Goal: Task Accomplishment & Management: Manage account settings

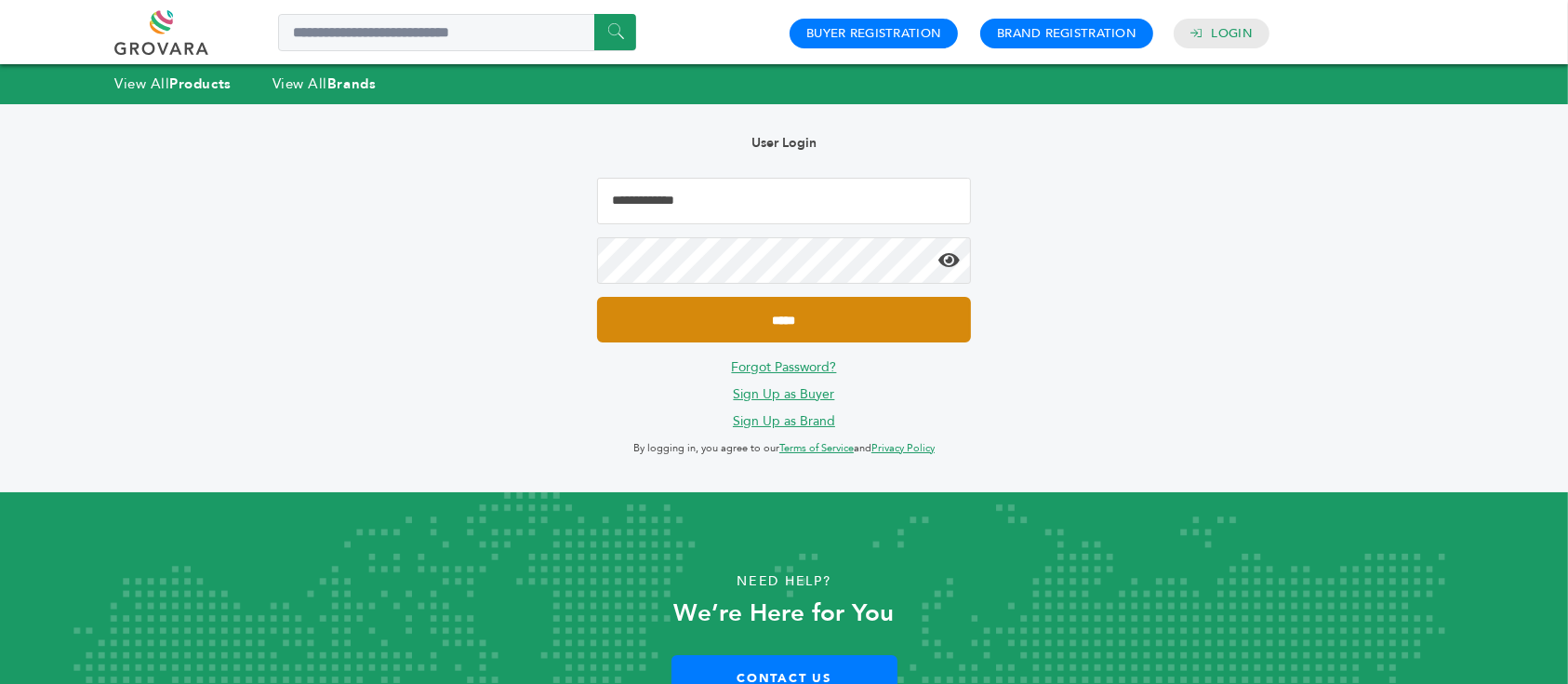
type input "**********"
click at [808, 314] on input "*****" at bounding box center [784, 320] width 374 height 46
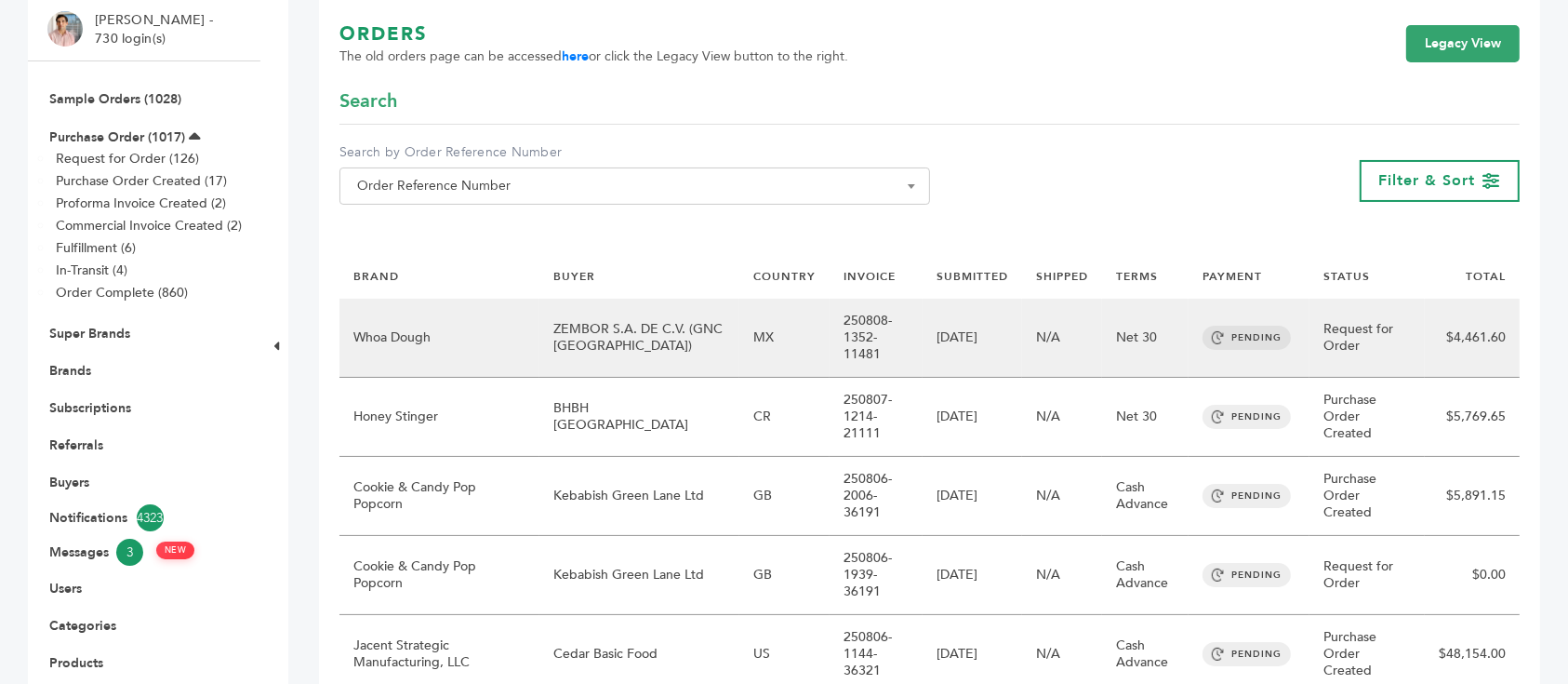
scroll to position [247, 0]
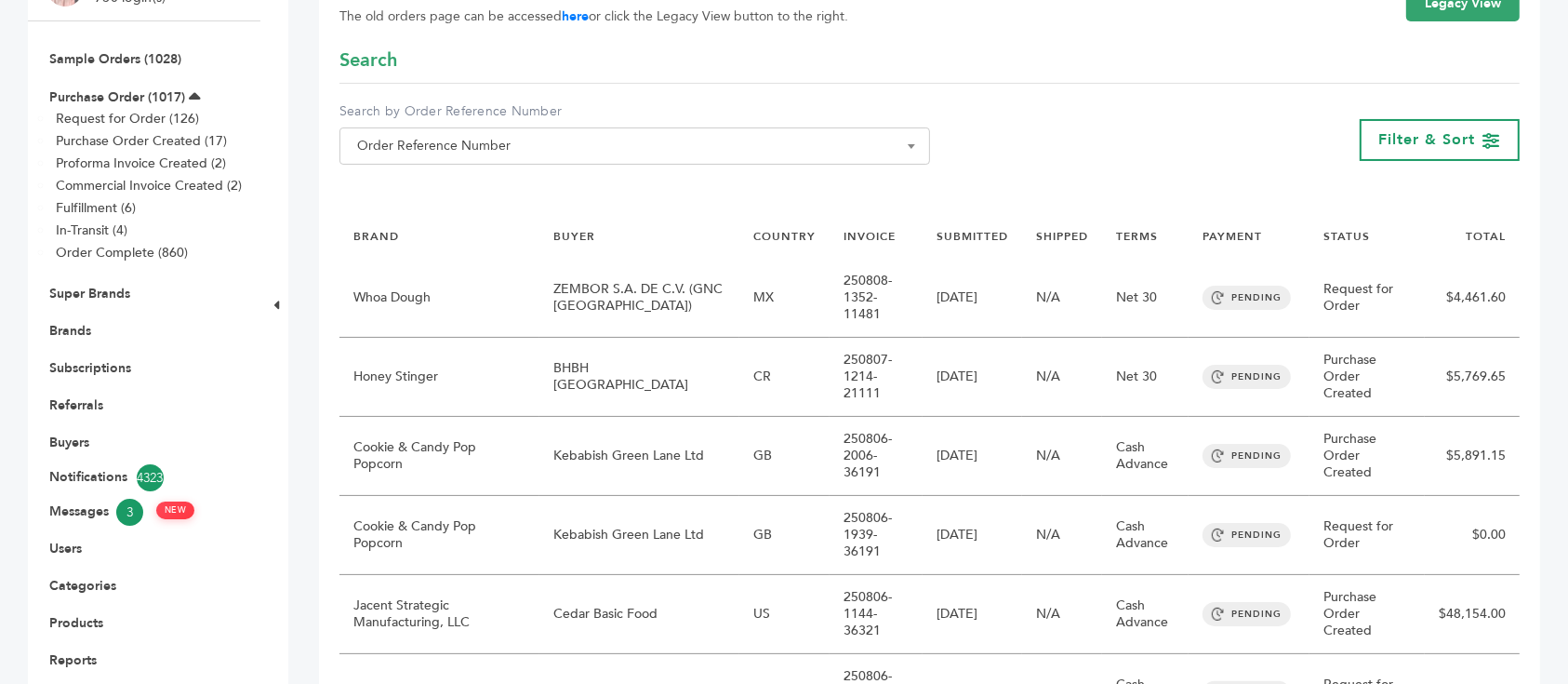
click at [63, 312] on li "Brands" at bounding box center [145, 330] width 193 height 37
click at [68, 321] on link "Brands" at bounding box center [69, 330] width 42 height 18
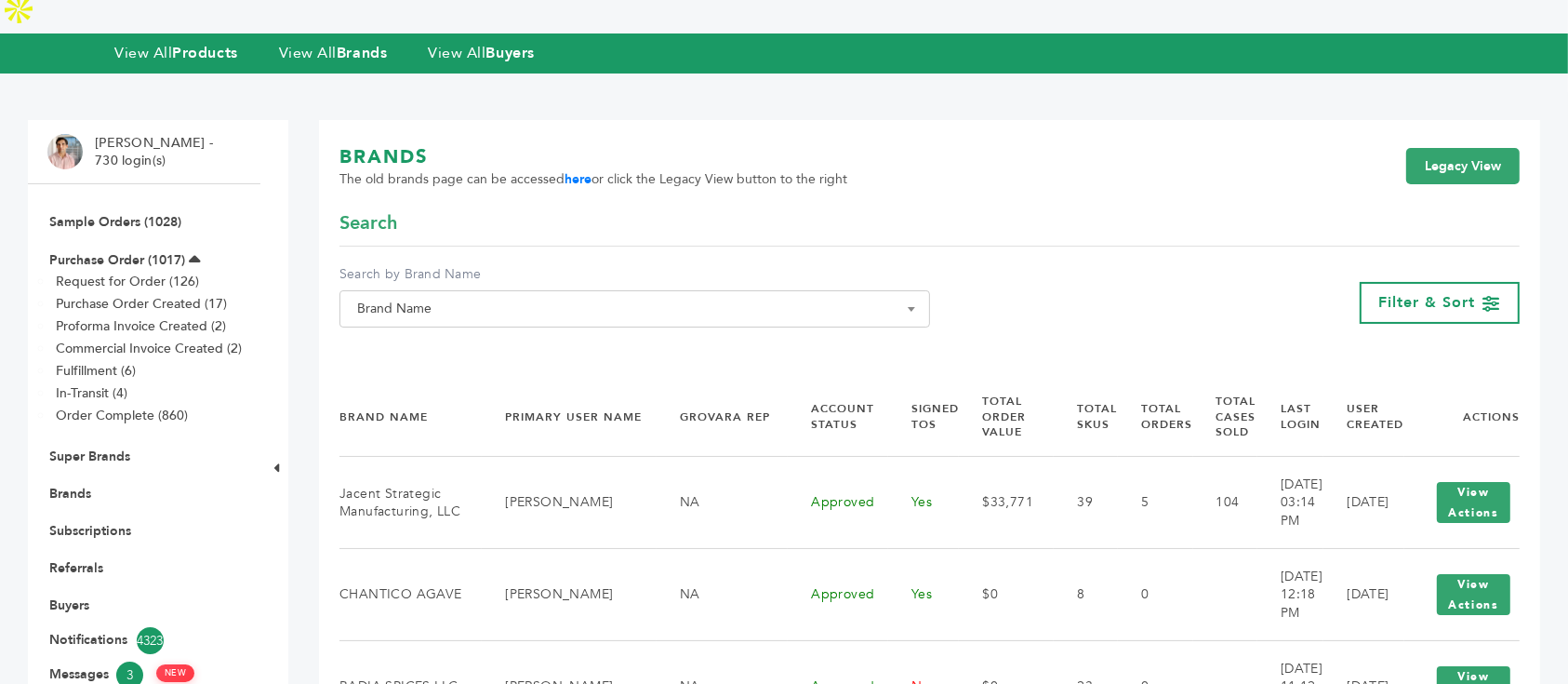
scroll to position [124, 0]
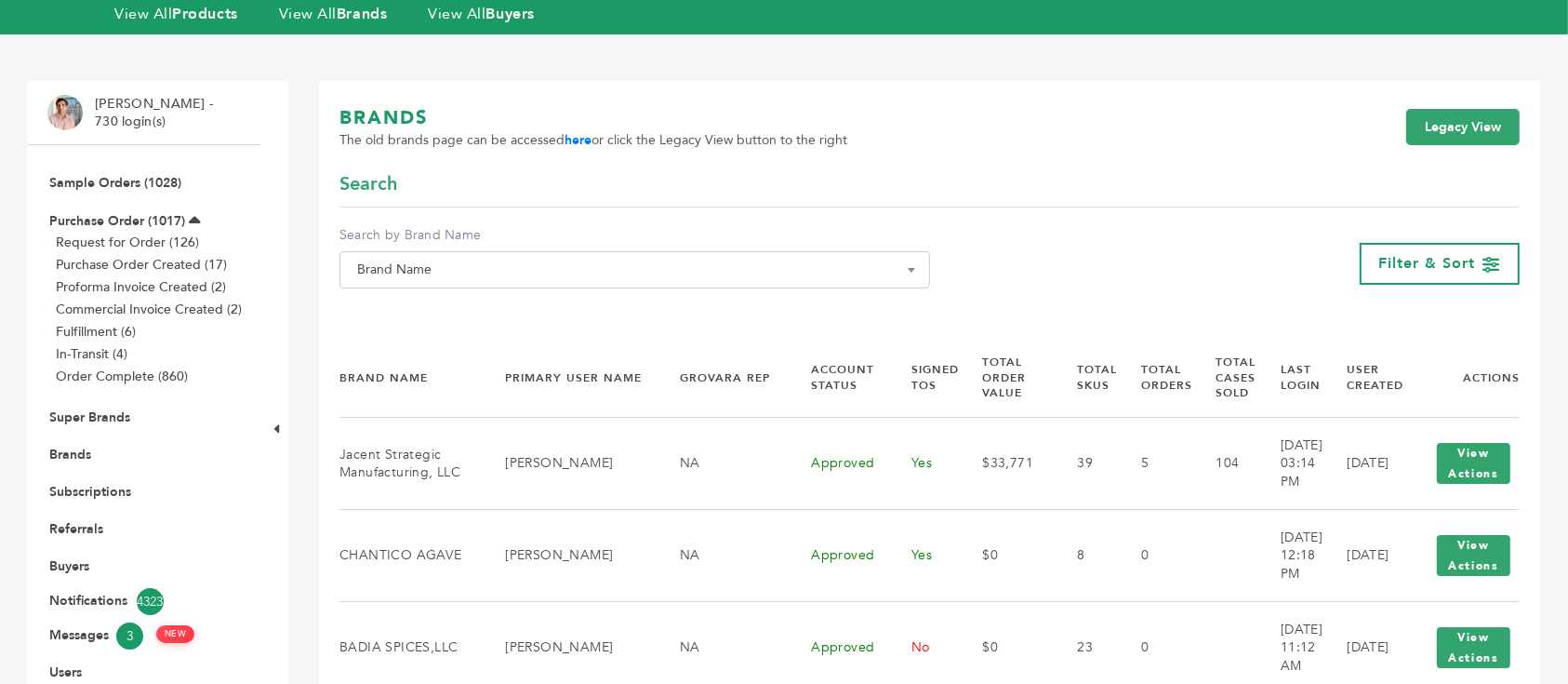
click at [587, 257] on span "Brand Name" at bounding box center [635, 270] width 571 height 26
click at [587, 260] on input "Search" at bounding box center [634, 260] width 581 height 23
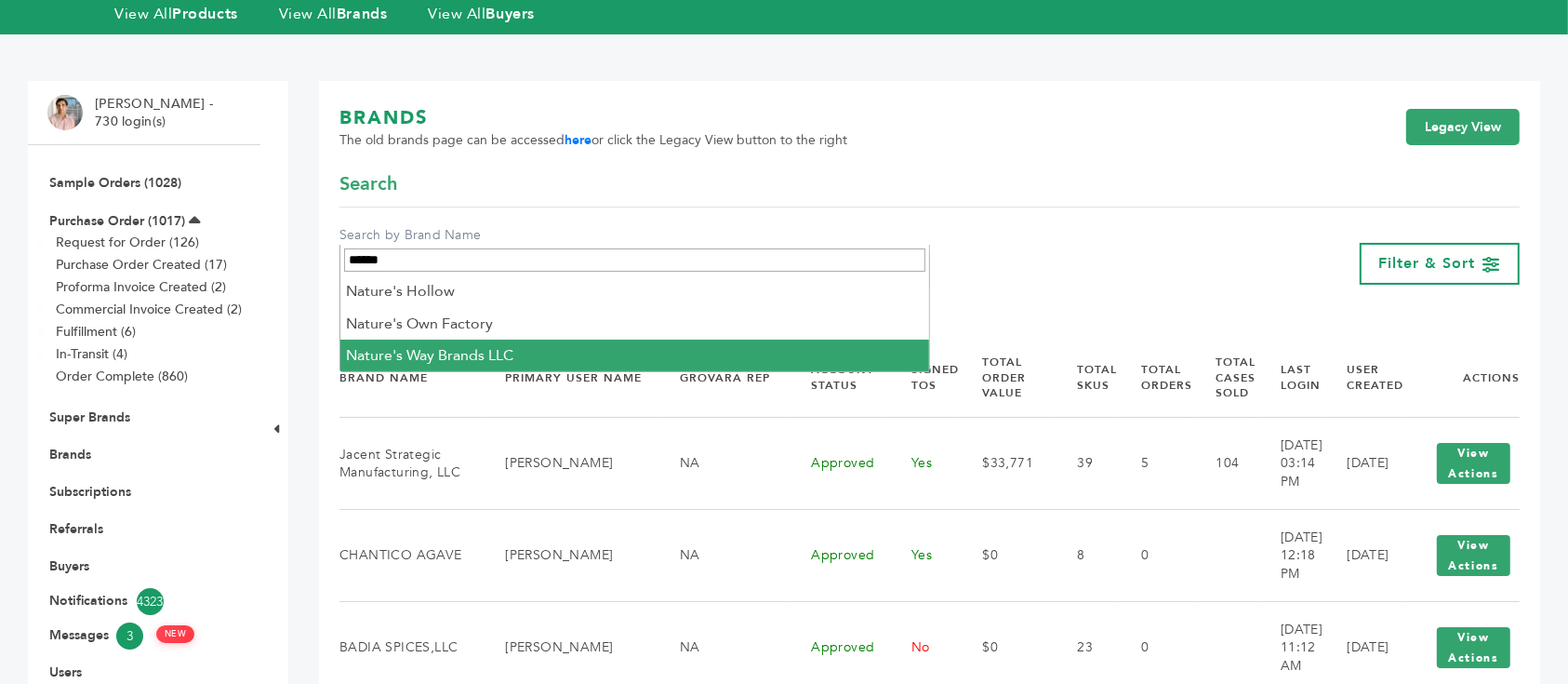
type input "******"
select select "**********"
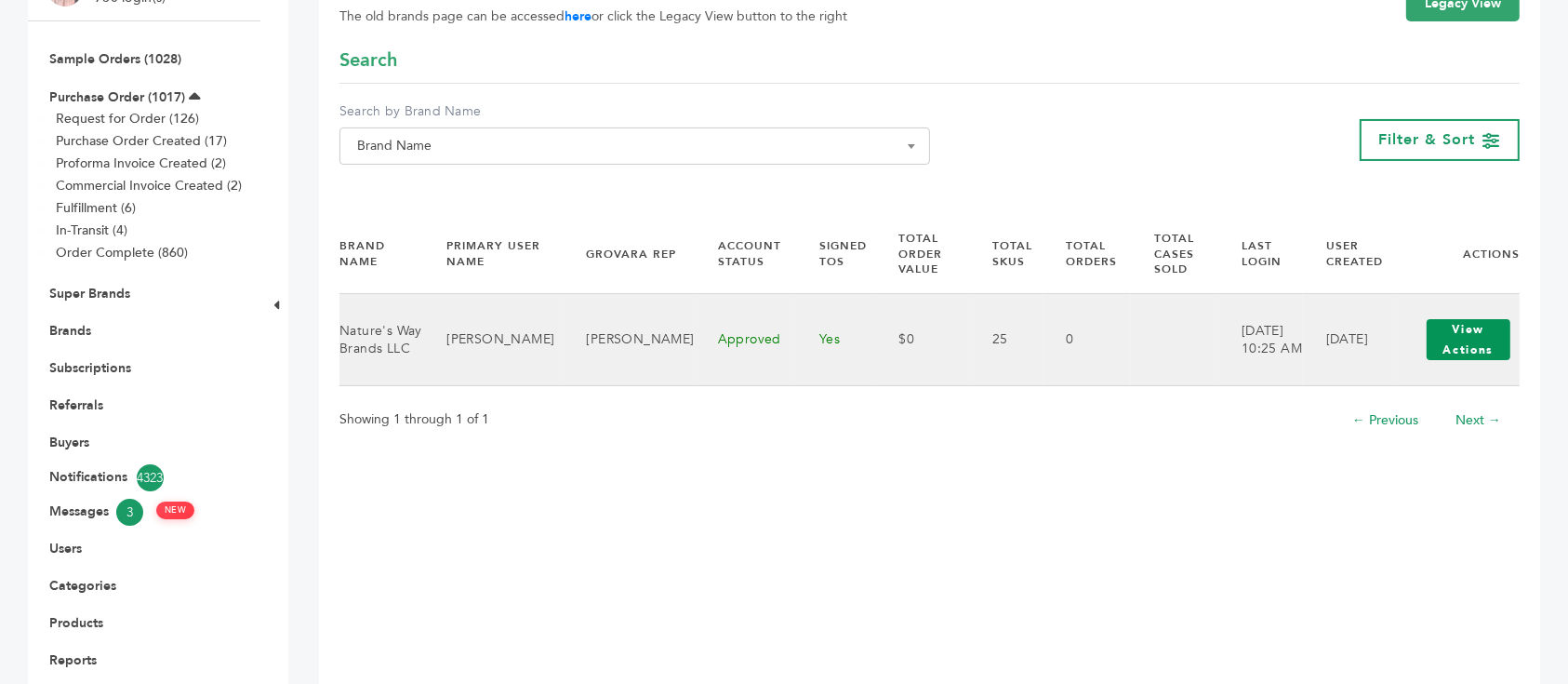
click at [1477, 320] on button "View Actions" at bounding box center [1469, 340] width 84 height 41
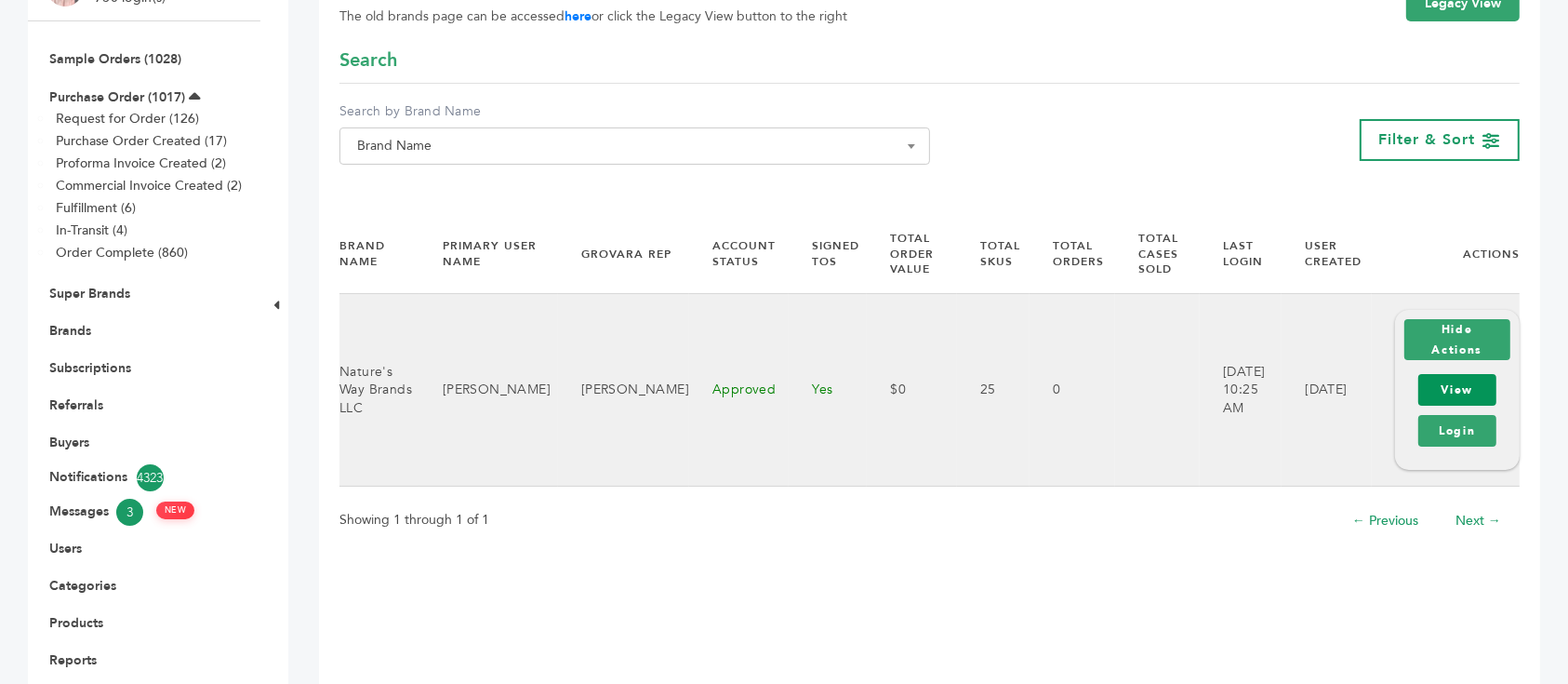
click at [1471, 374] on link "View" at bounding box center [1458, 390] width 78 height 31
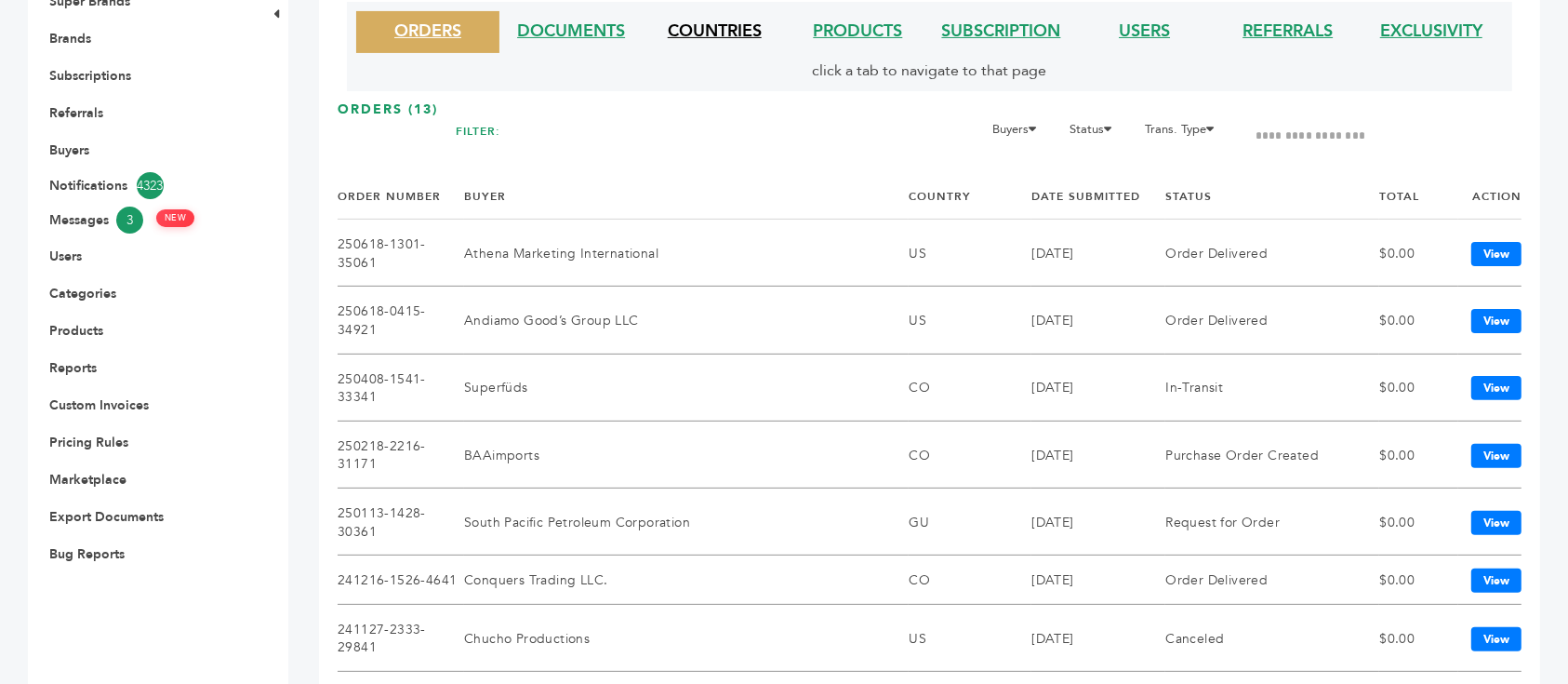
click at [720, 28] on link "COUNTRIES" at bounding box center [715, 31] width 94 height 23
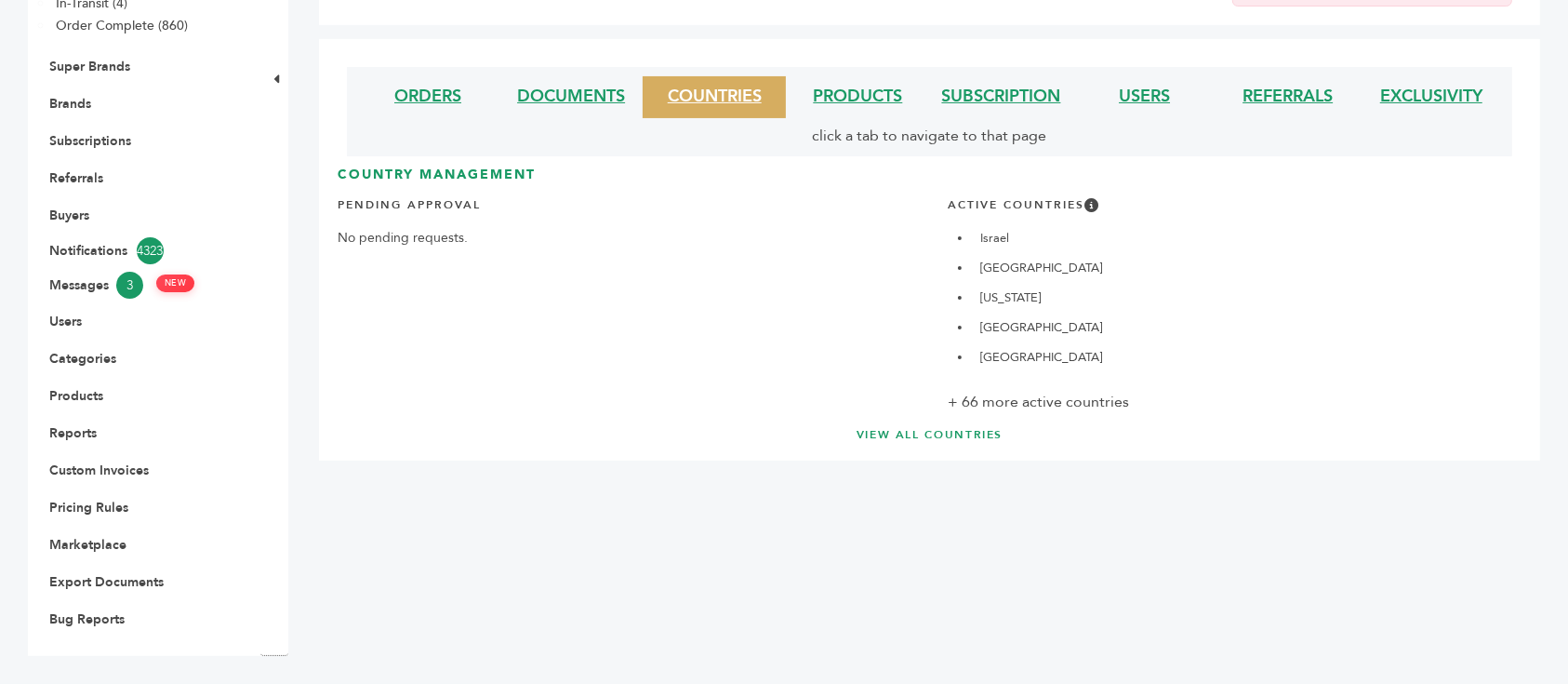
scroll to position [431, 0]
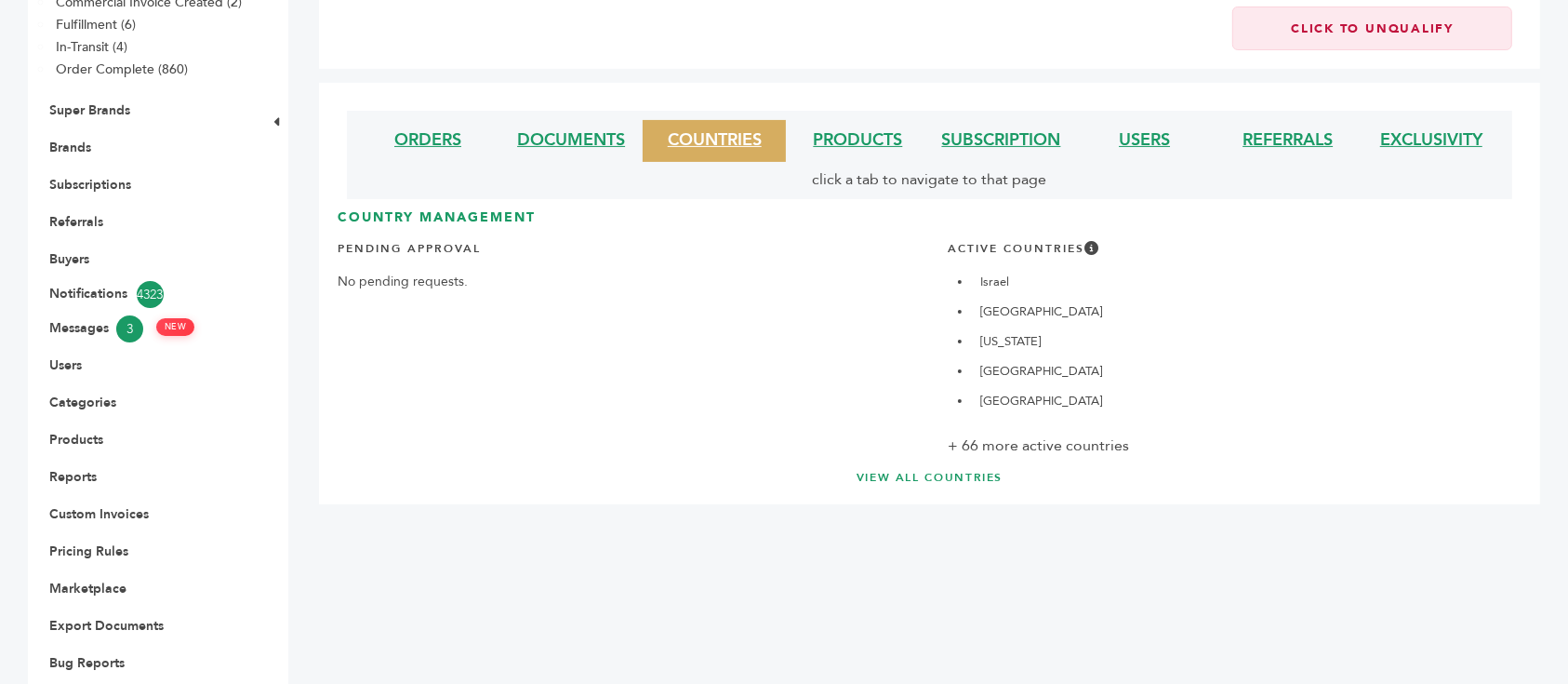
click at [955, 425] on div "Country Management Pending Approval No pending requests. Active Countries Israe…" at bounding box center [930, 347] width 1184 height 278
click at [955, 470] on link "VIEW ALL COUNTRIES" at bounding box center [930, 478] width 1110 height 16
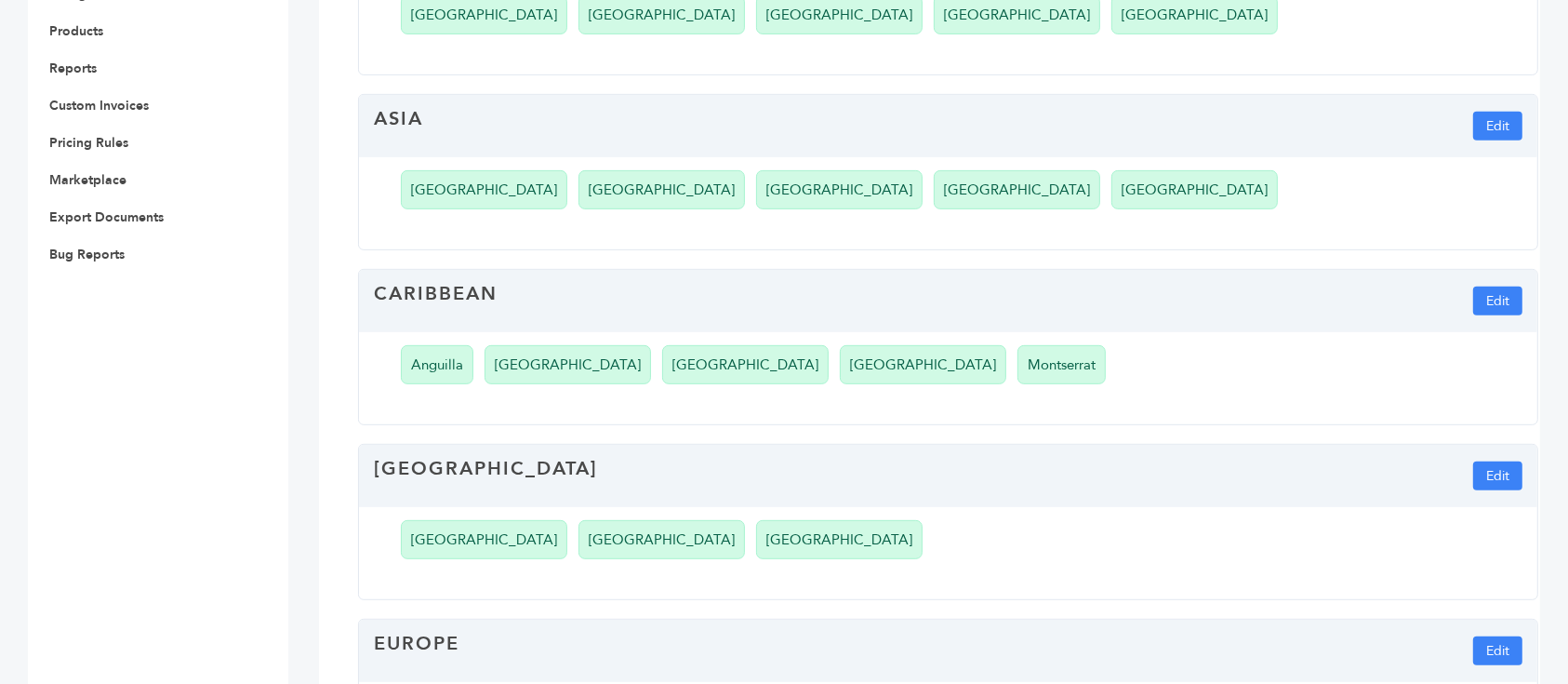
scroll to position [868, 0]
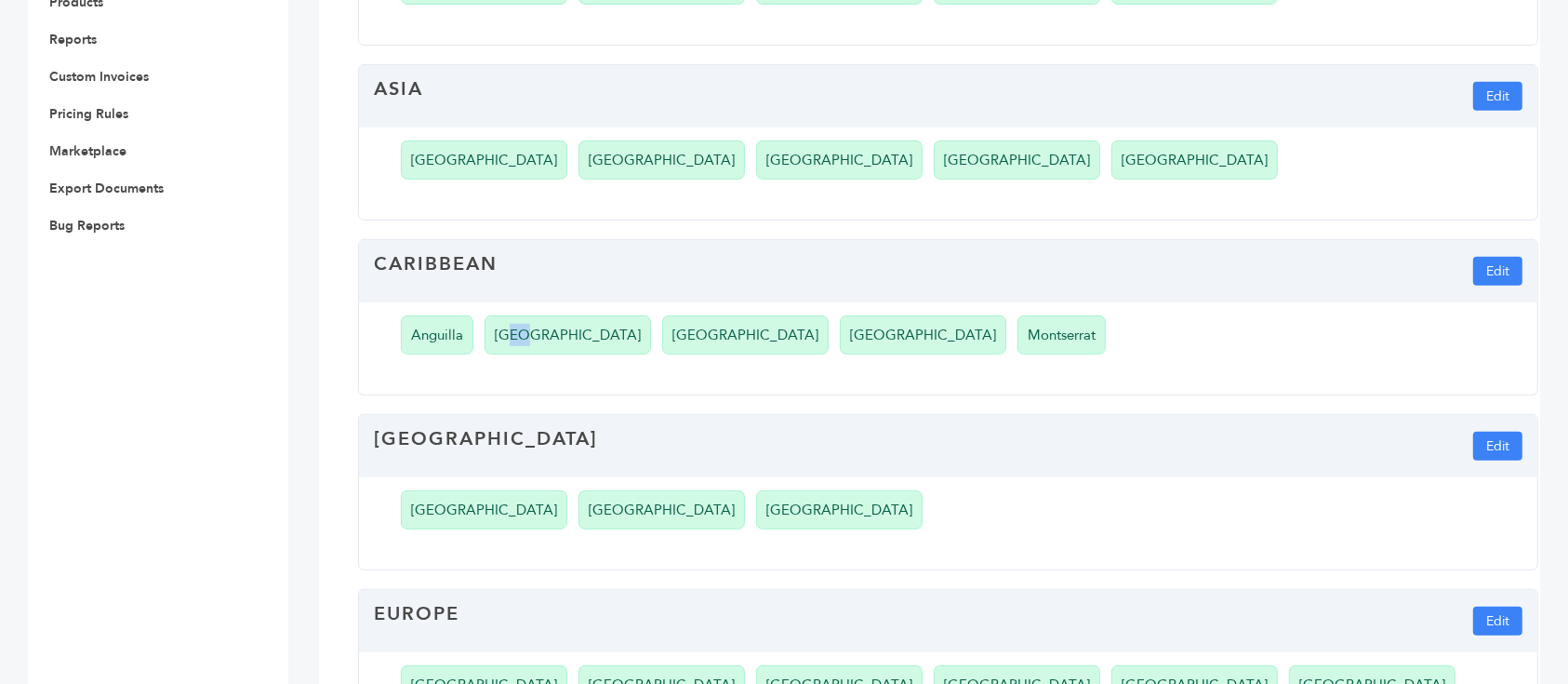
drag, startPoint x: 507, startPoint y: 187, endPoint x: 528, endPoint y: 185, distance: 21.1
click at [527, 316] on li "[GEOGRAPHIC_DATA]" at bounding box center [568, 335] width 166 height 39
click at [528, 316] on li "[GEOGRAPHIC_DATA]" at bounding box center [568, 335] width 166 height 39
click at [875, 415] on div "Central America Edit" at bounding box center [949, 447] width 1178 height 63
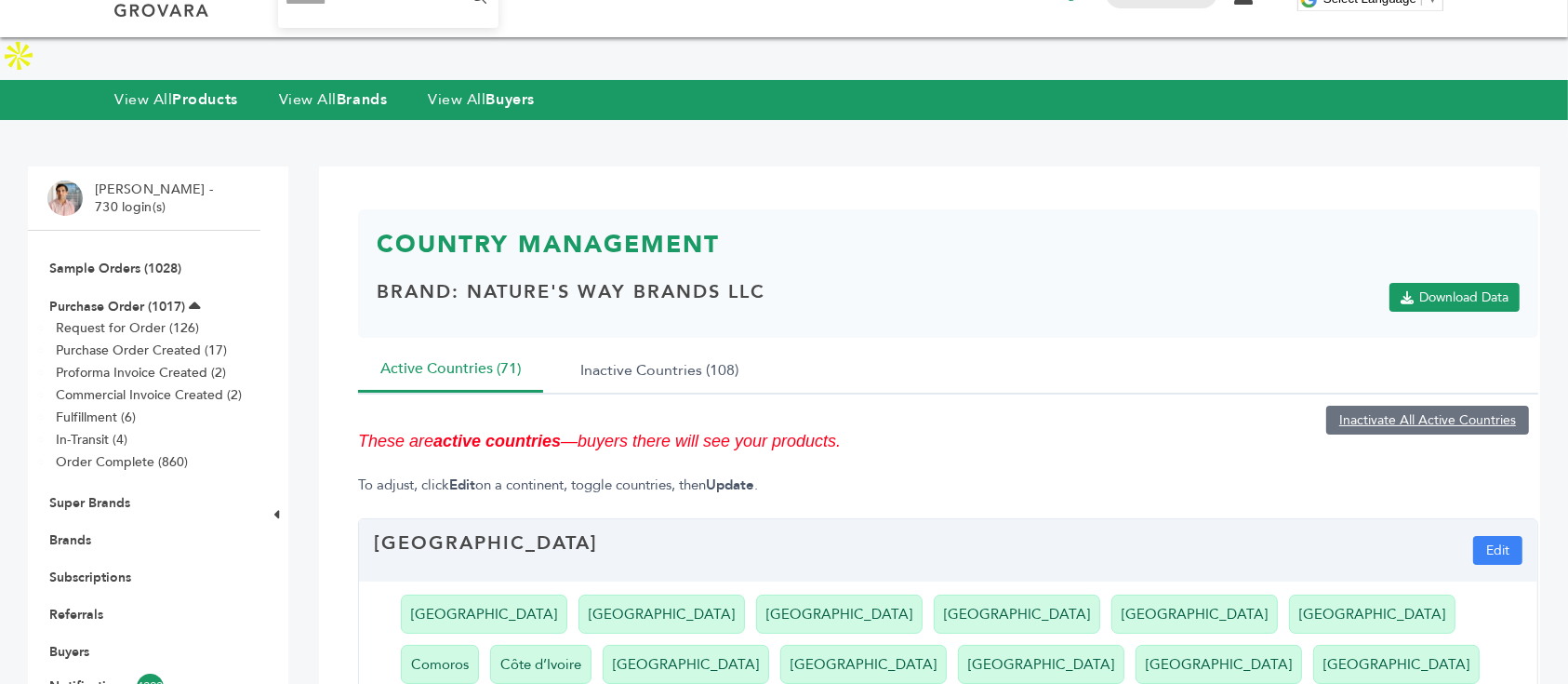
scroll to position [0, 0]
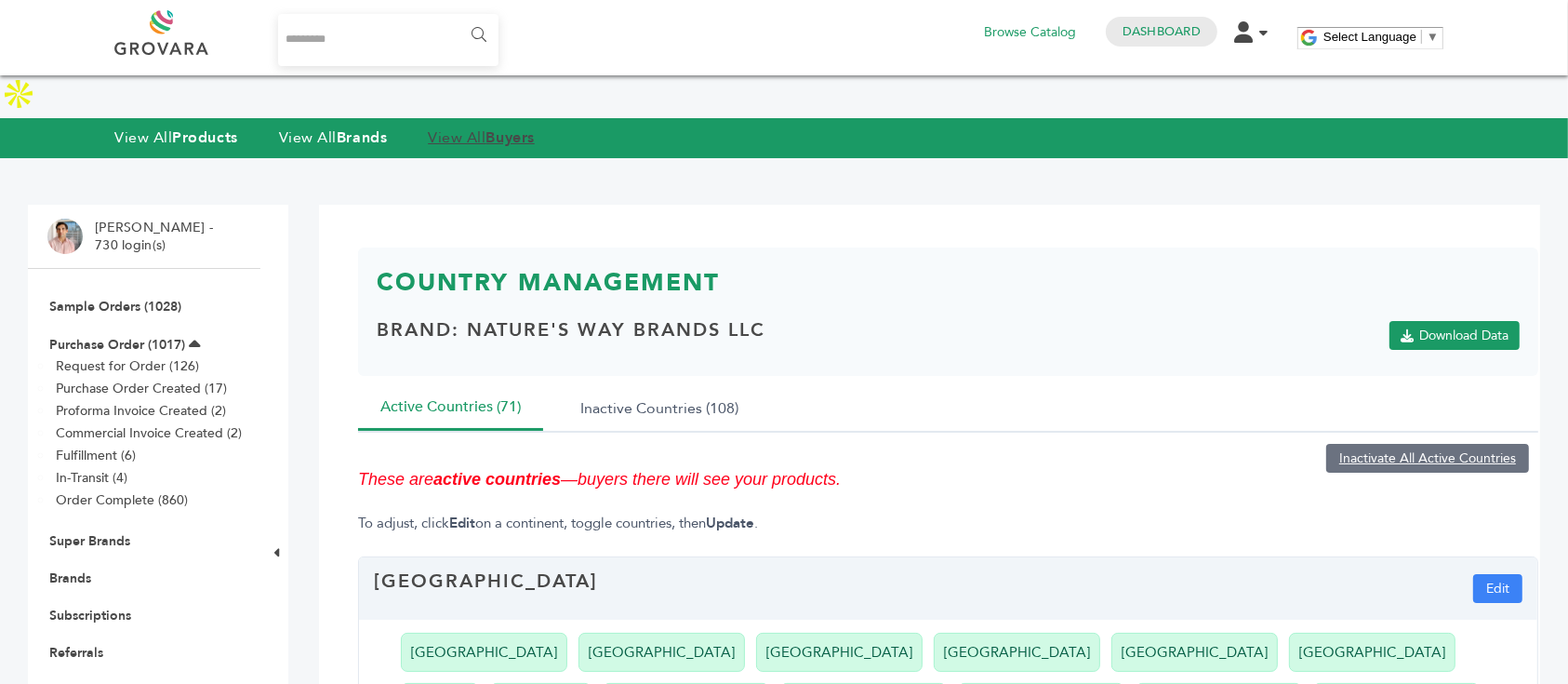
click at [495, 127] on link "View All Buyers" at bounding box center [481, 137] width 106 height 21
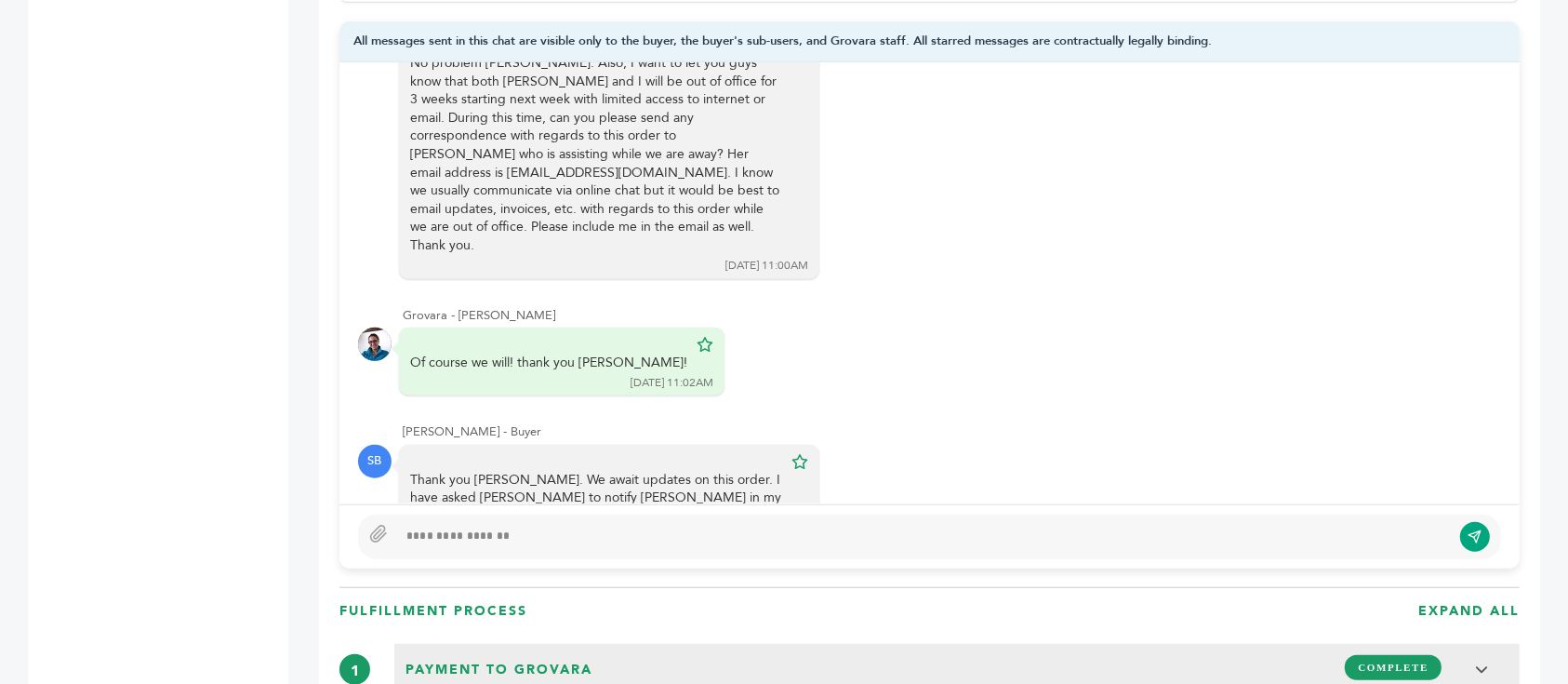
click at [710, 528] on div at bounding box center [924, 536] width 1054 height 22
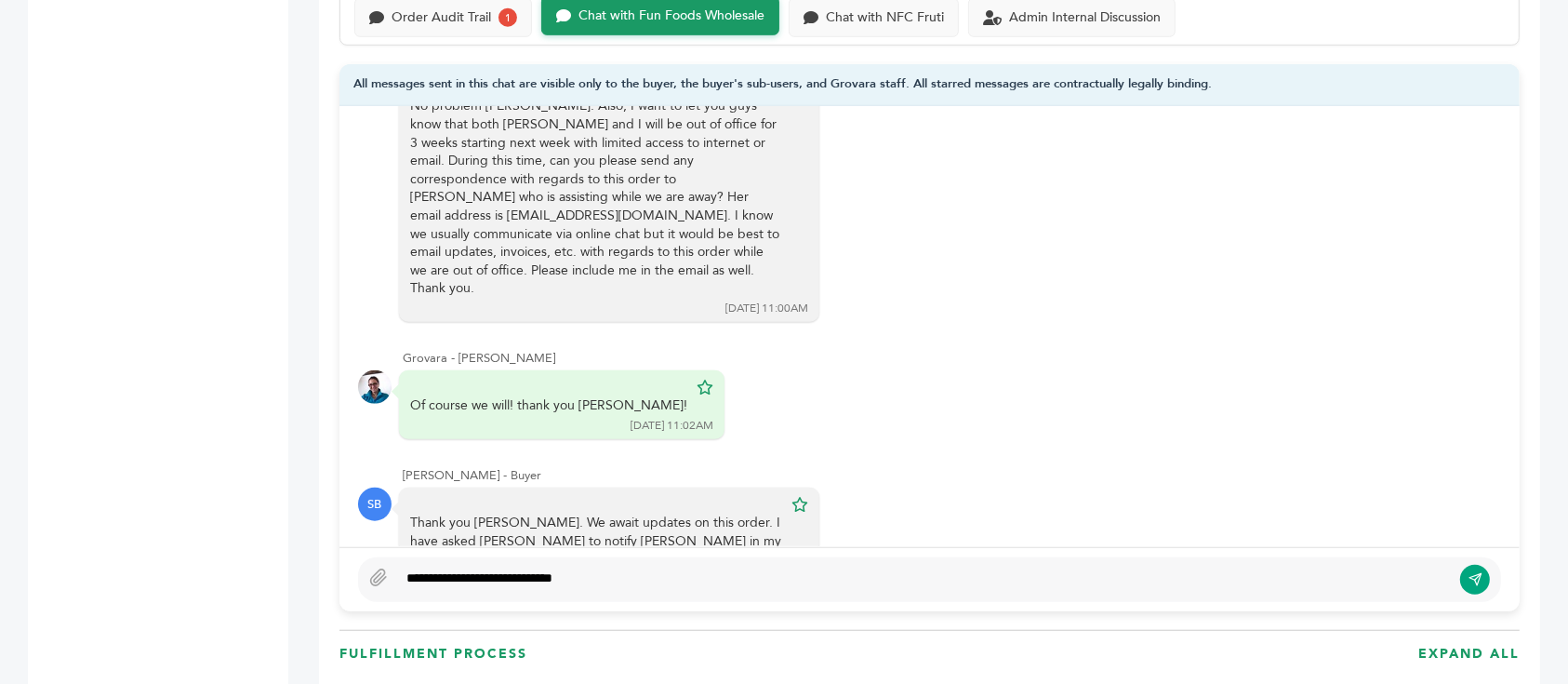
type textarea "**********"
click at [1478, 573] on icon "submit" at bounding box center [1474, 580] width 15 height 16
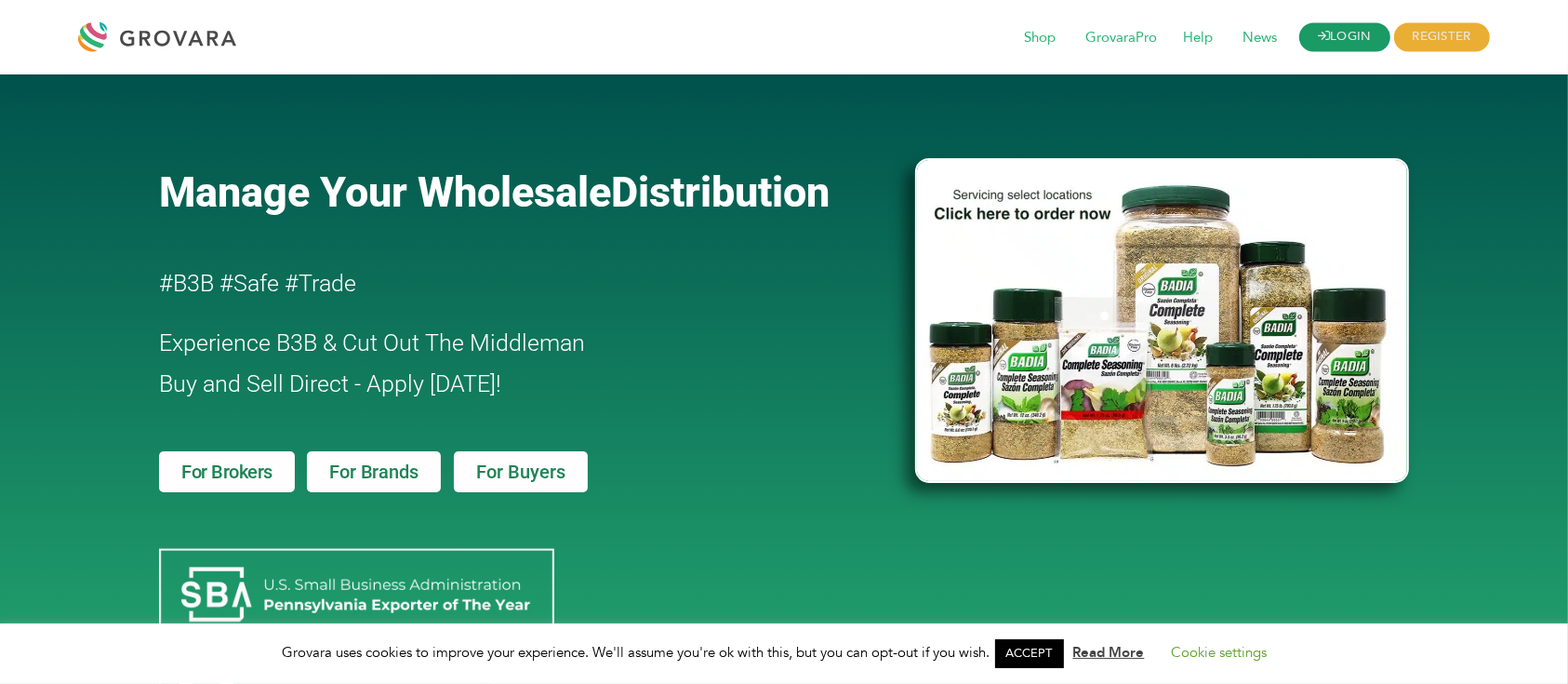
click at [1359, 33] on link "LOGIN" at bounding box center [1344, 38] width 91 height 29
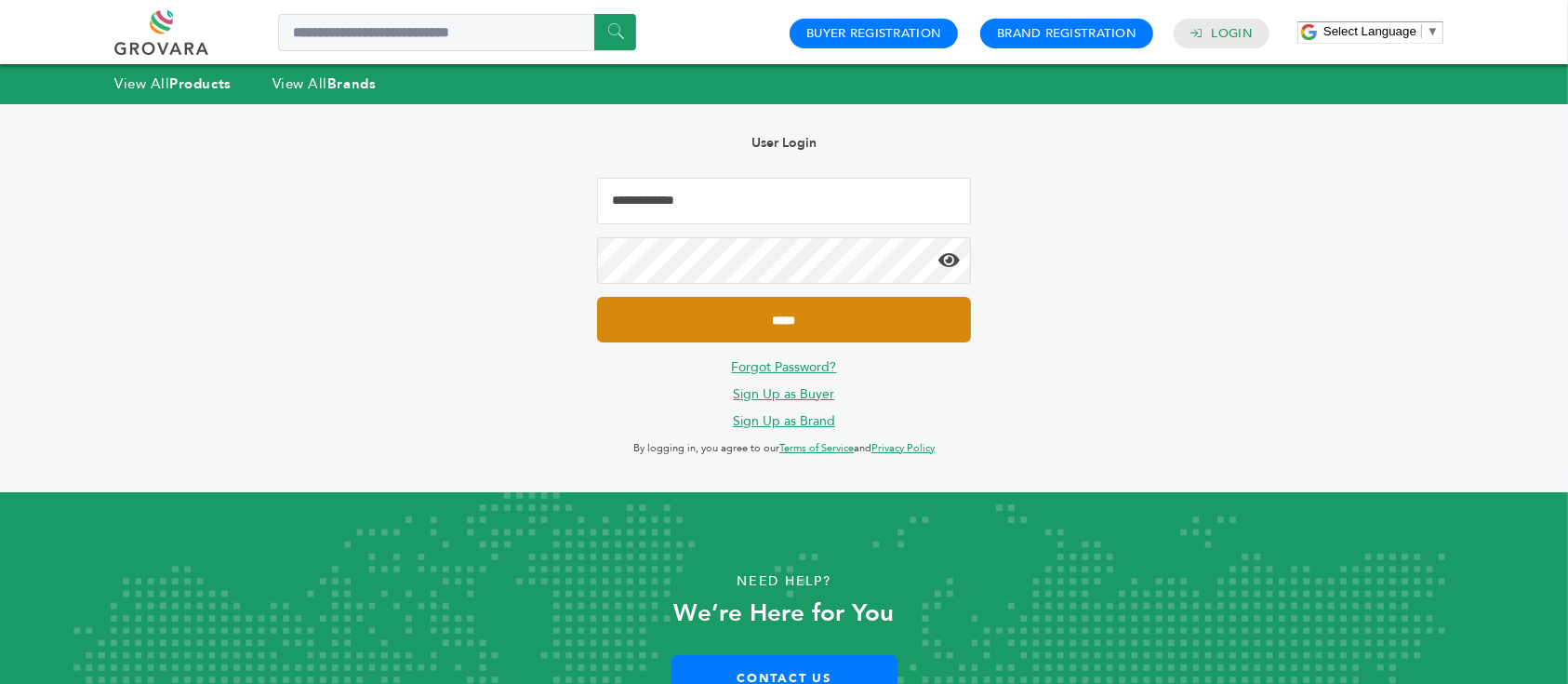
type input "**********"
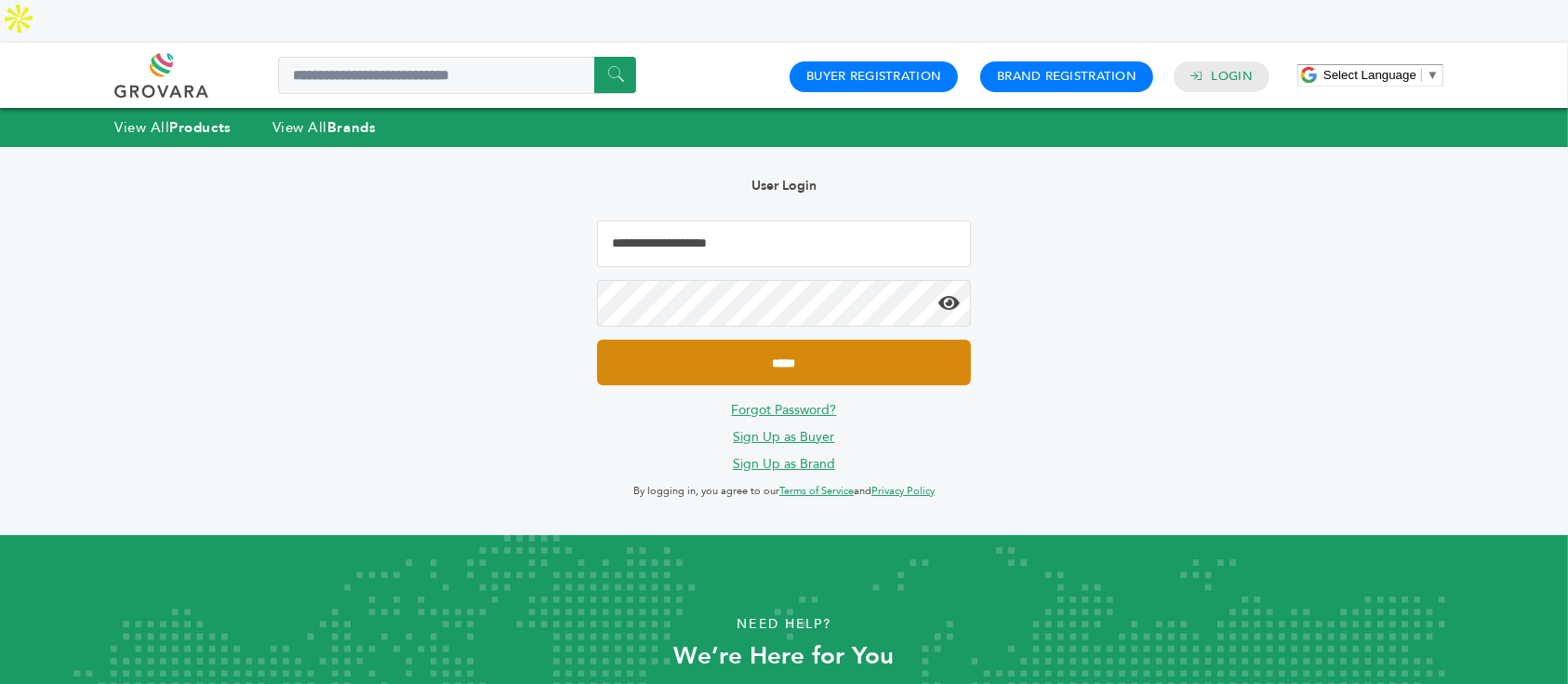
click at [895, 340] on input "*****" at bounding box center [784, 363] width 374 height 46
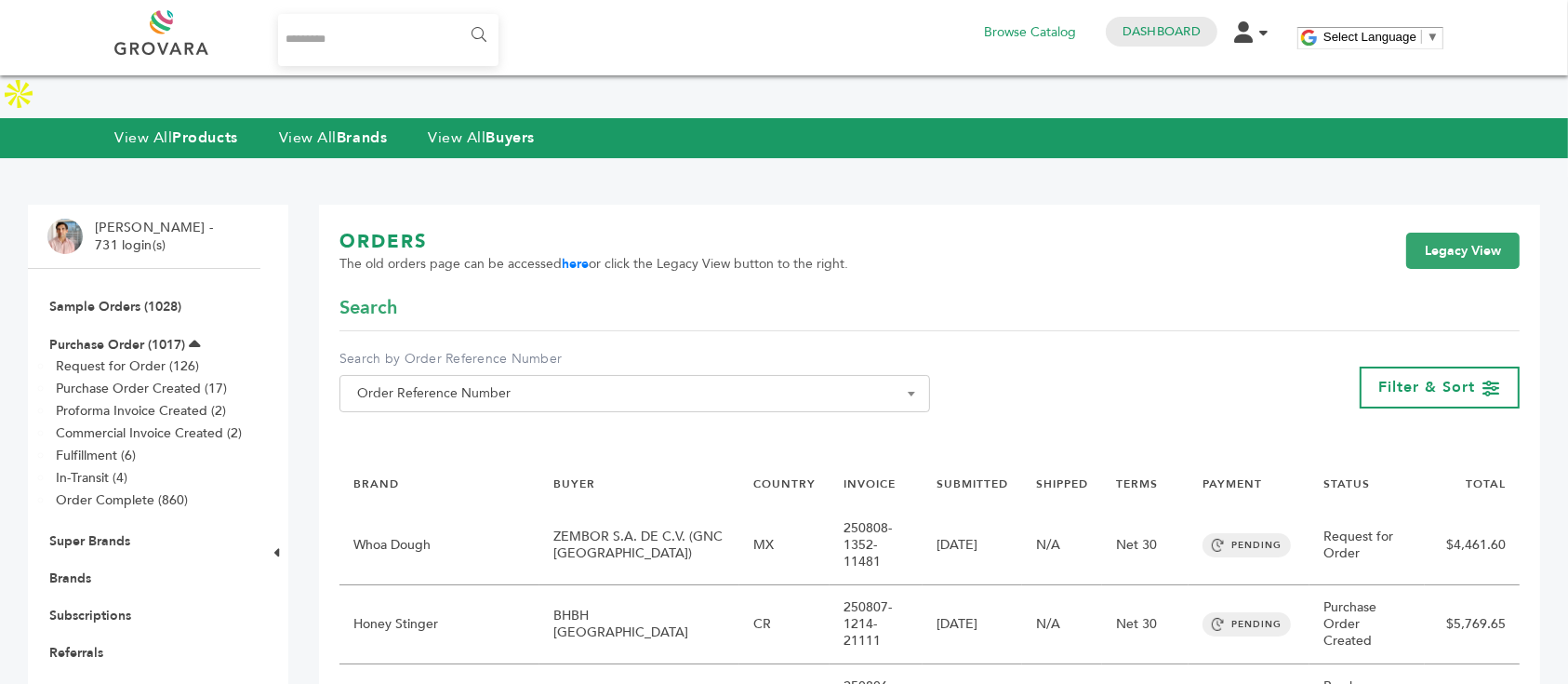
click at [82, 681] on link "Buyers" at bounding box center [68, 690] width 40 height 18
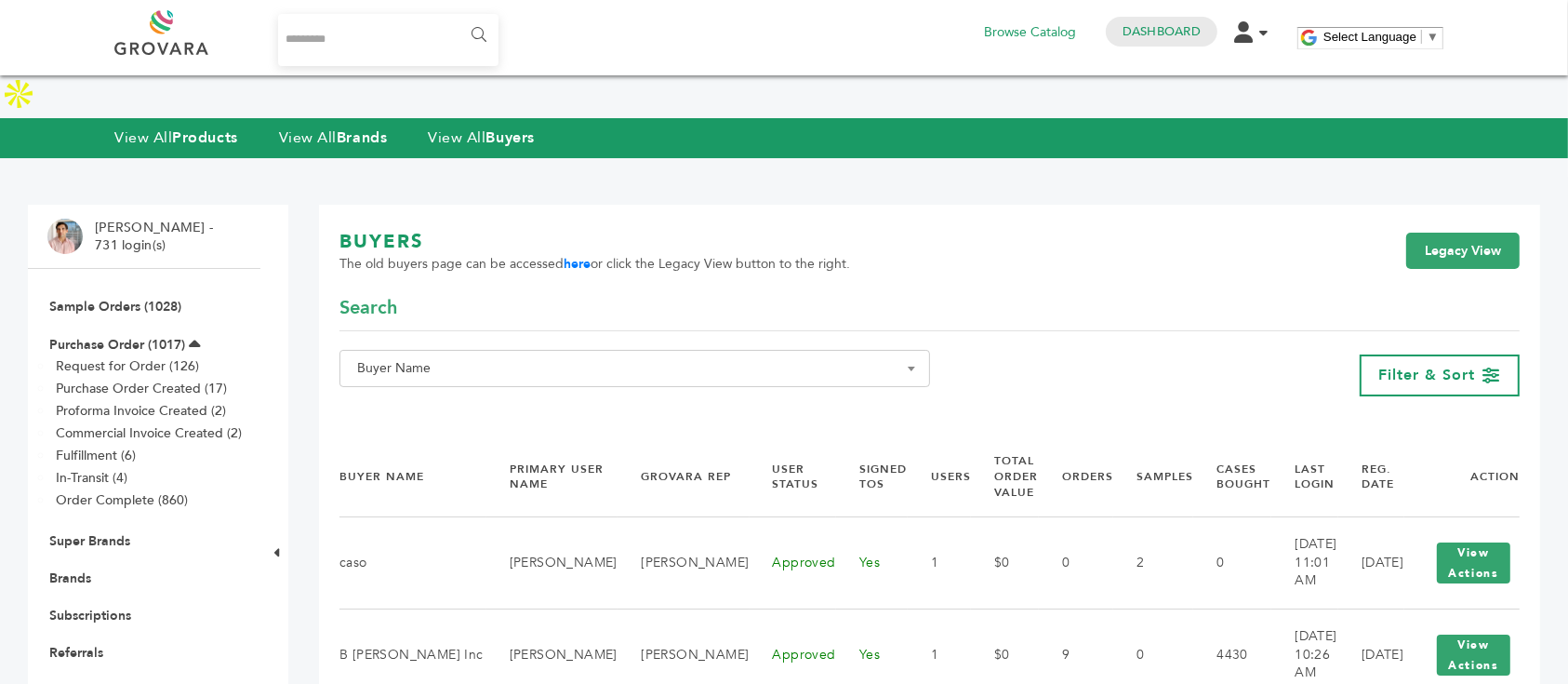
click at [656, 356] on span "Buyer Name" at bounding box center [635, 368] width 571 height 26
click at [631, 375] on span at bounding box center [634, 359] width 589 height 30
click at [640, 364] on input "Search" at bounding box center [634, 360] width 581 height 23
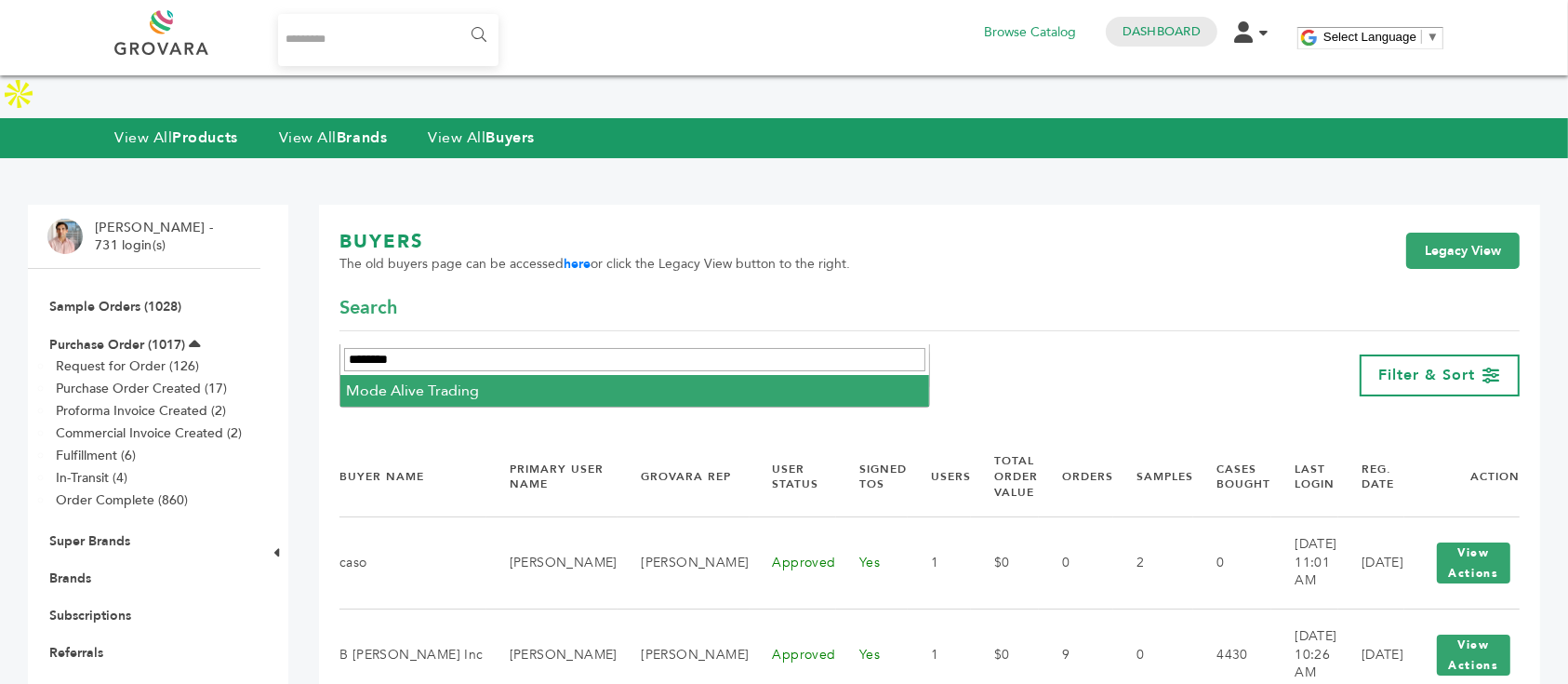
type input "********"
select select "**********"
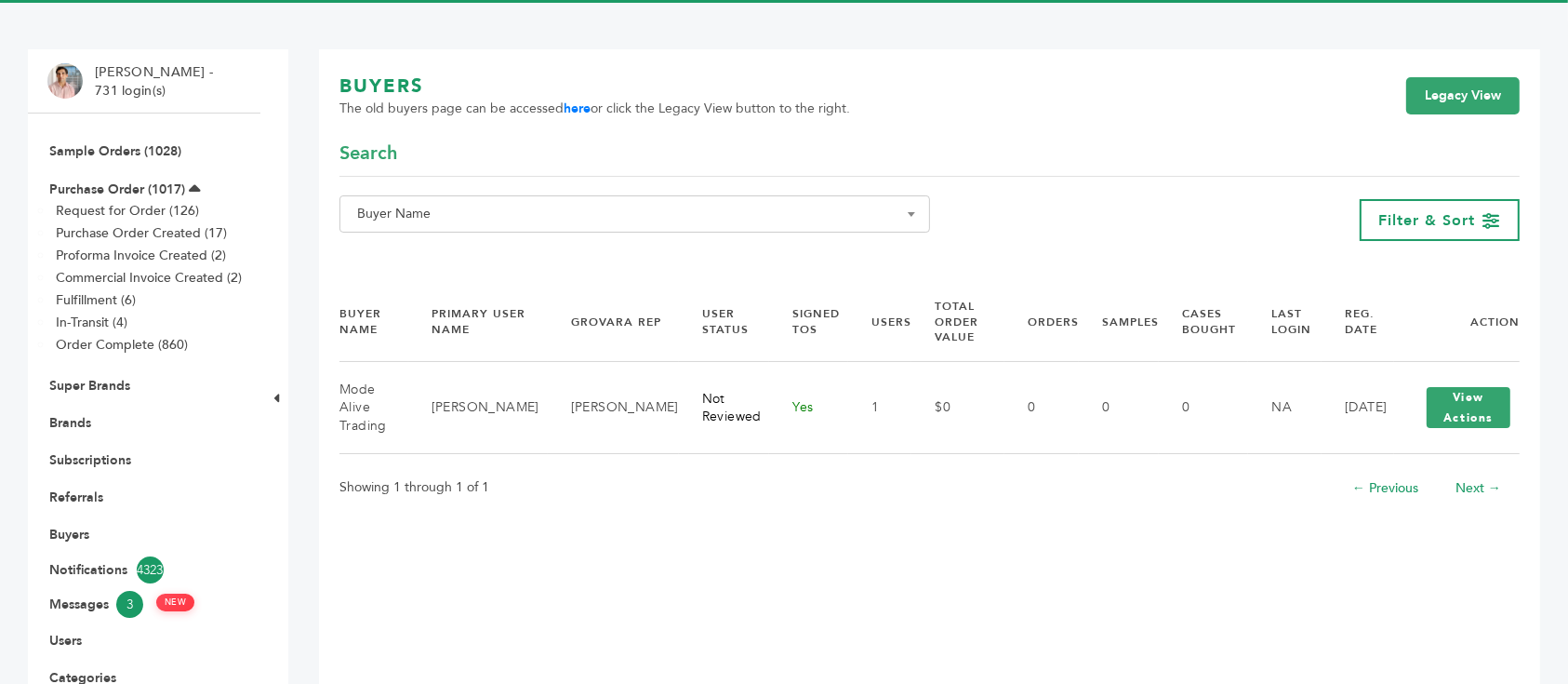
scroll to position [124, 0]
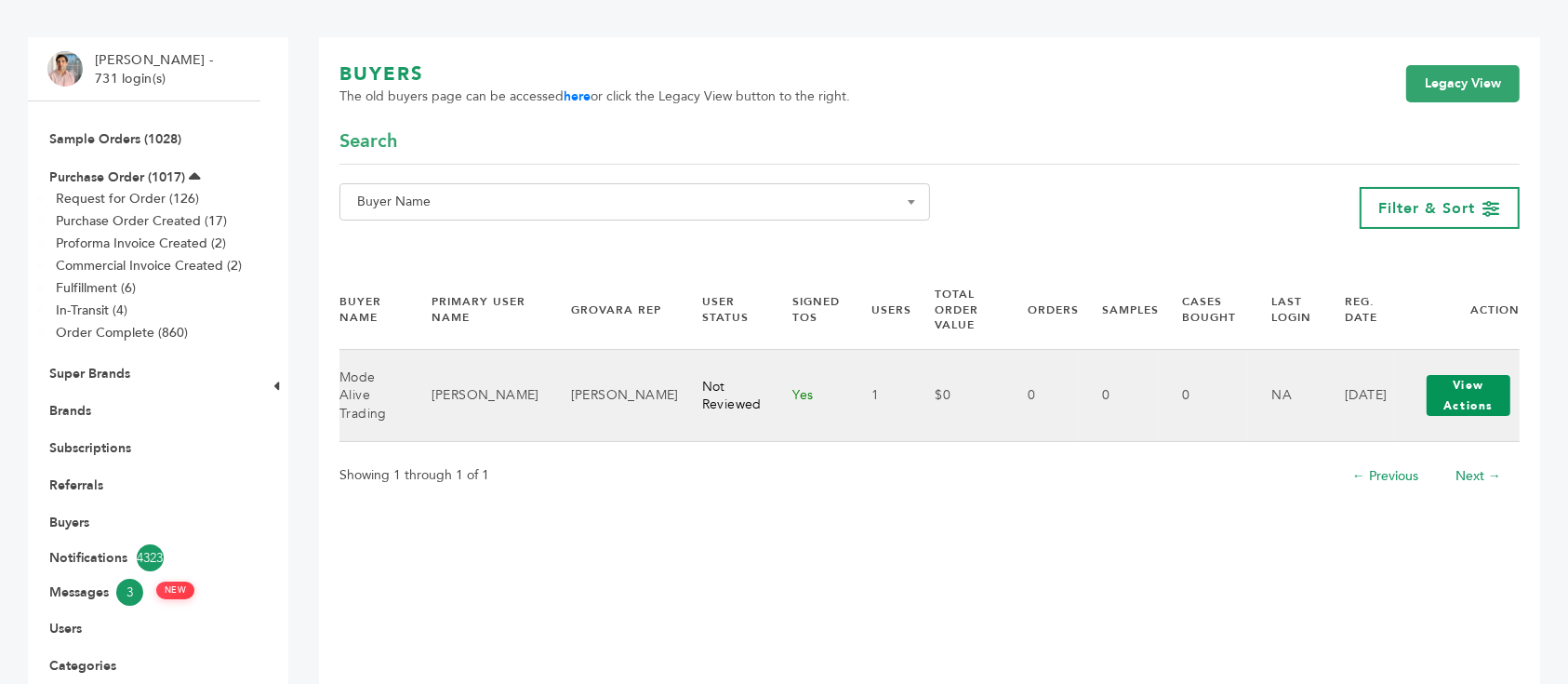
click at [1489, 402] on button "View Actions" at bounding box center [1469, 396] width 84 height 41
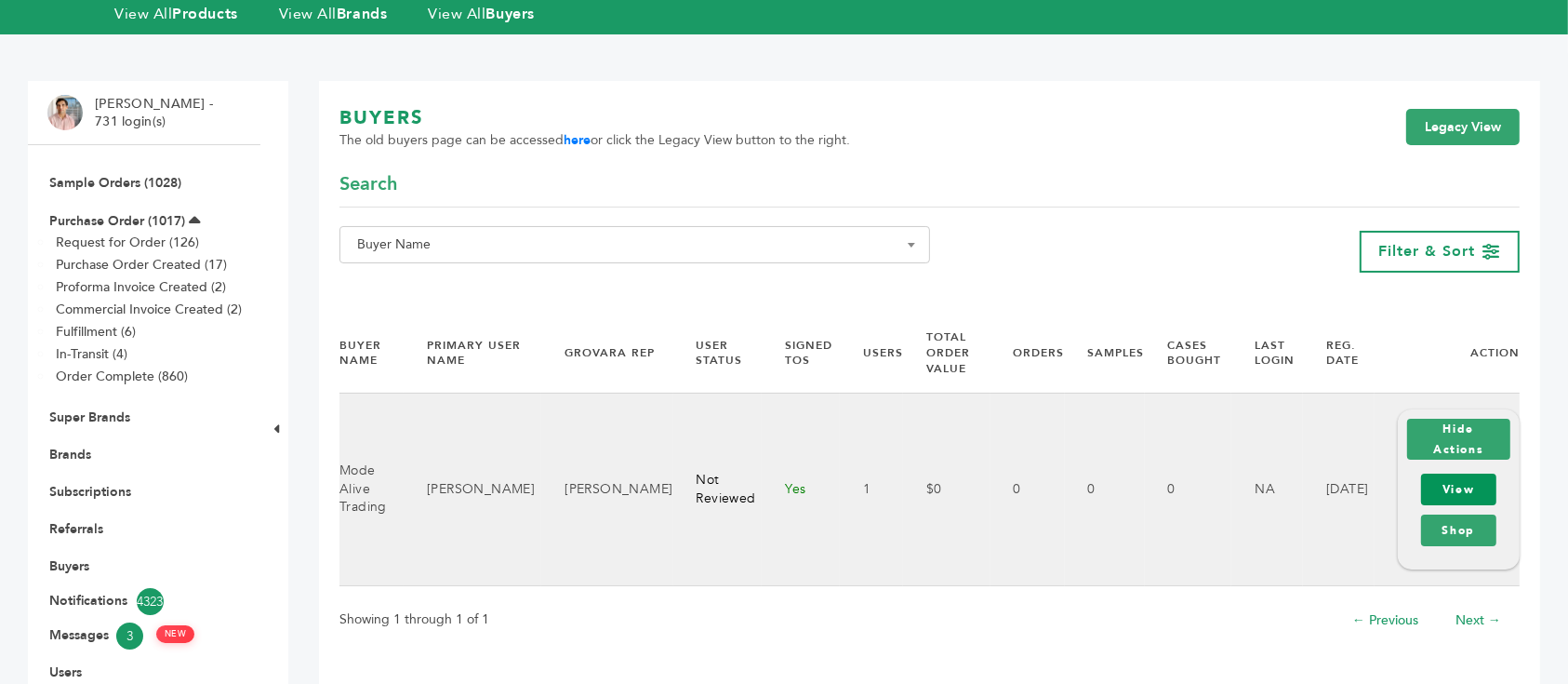
click at [1473, 474] on link "View" at bounding box center [1459, 490] width 75 height 31
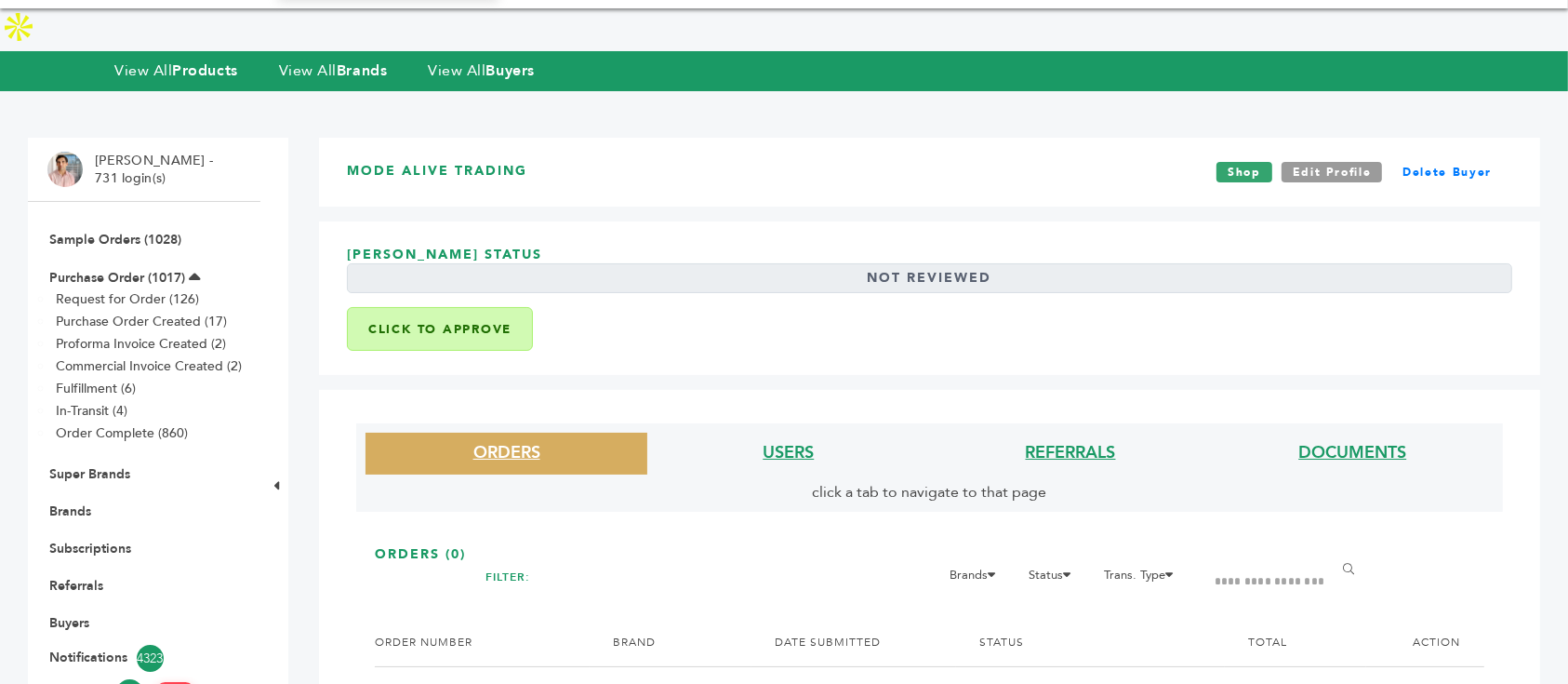
scroll to position [124, 0]
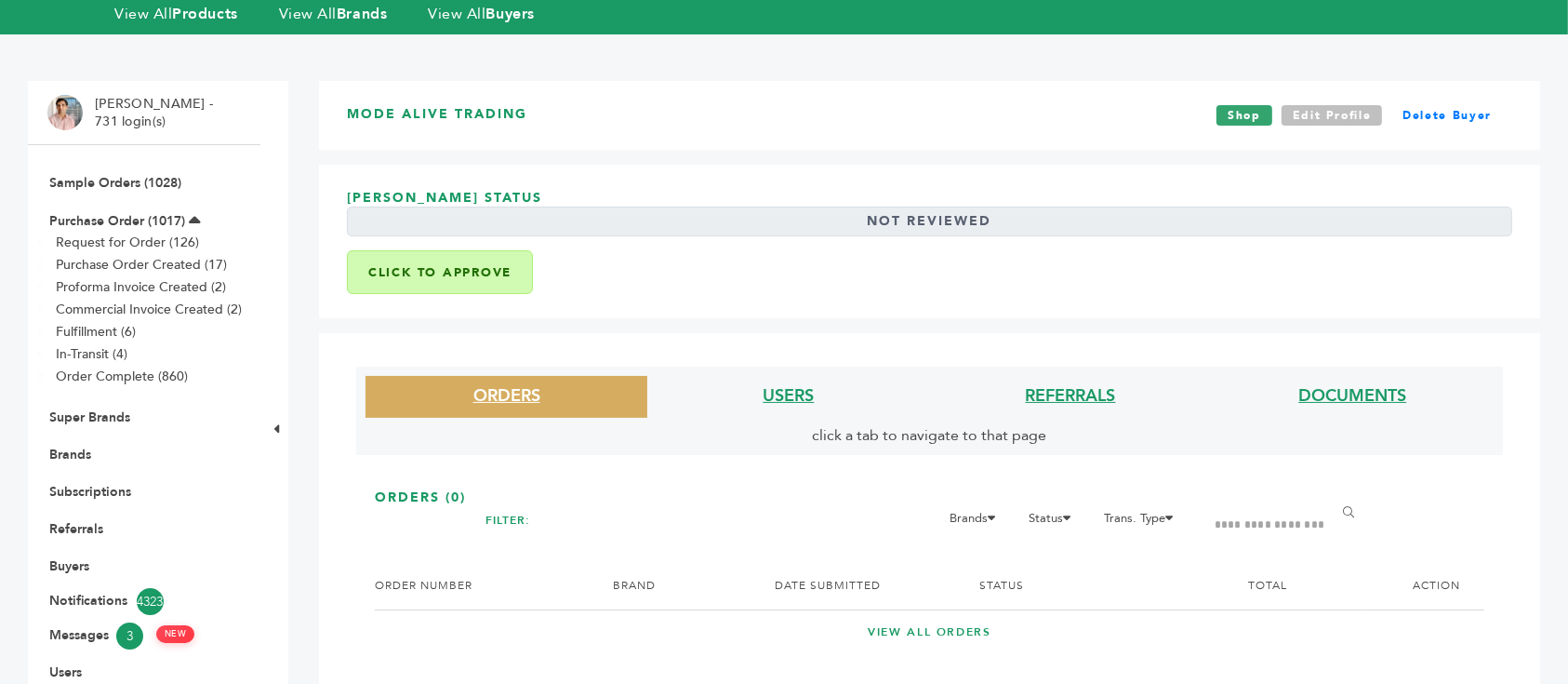
click at [1333, 106] on link "Edit Profile" at bounding box center [1333, 115] width 102 height 21
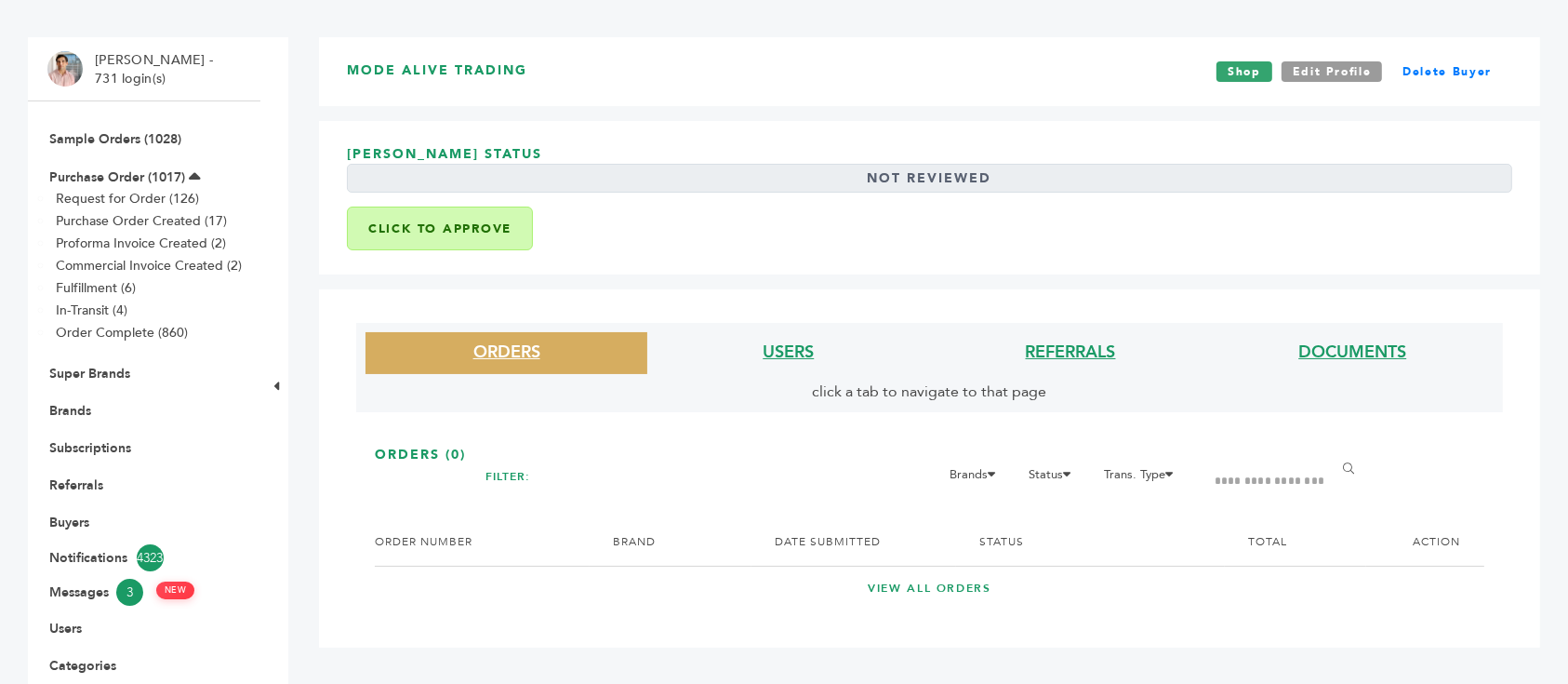
scroll to position [124, 0]
click at [1335, 69] on link "Edit Profile" at bounding box center [1333, 71] width 102 height 21
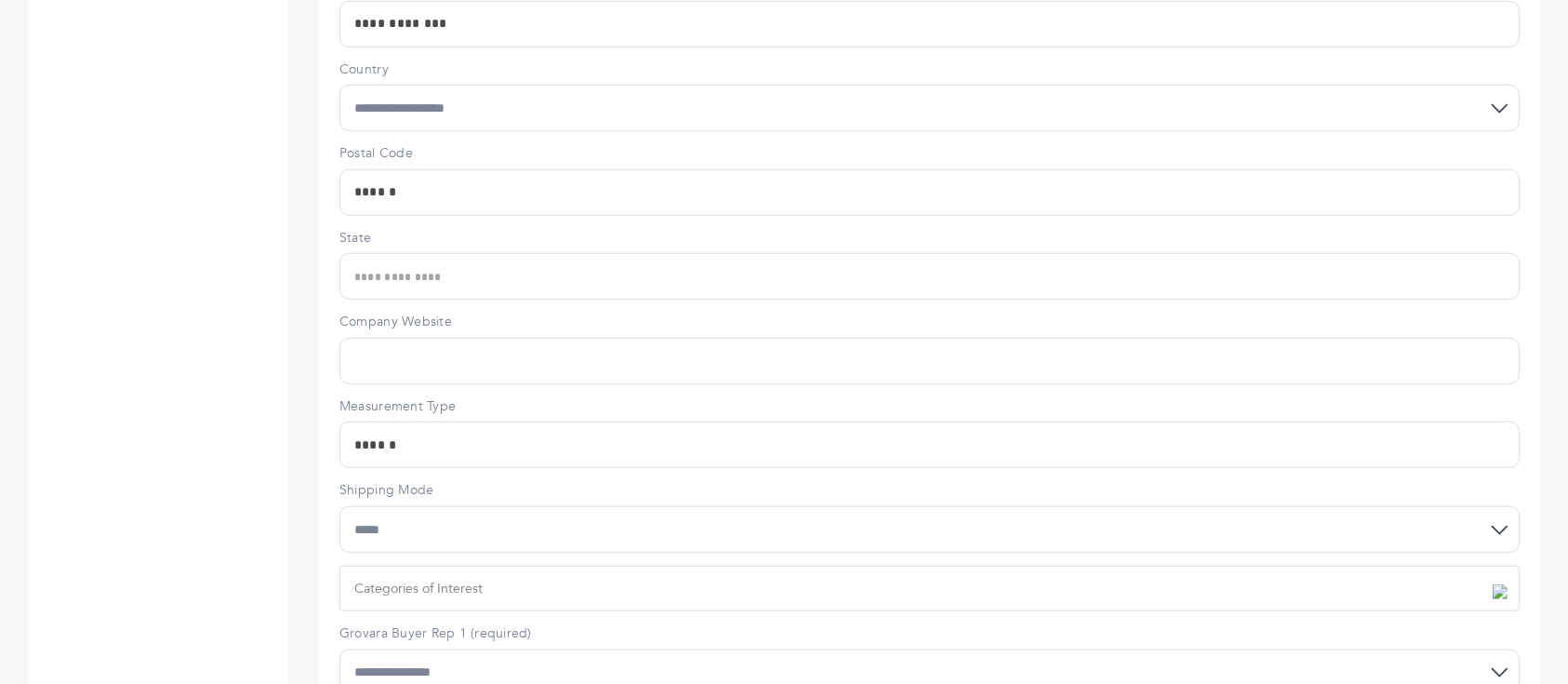
scroll to position [1560, 0]
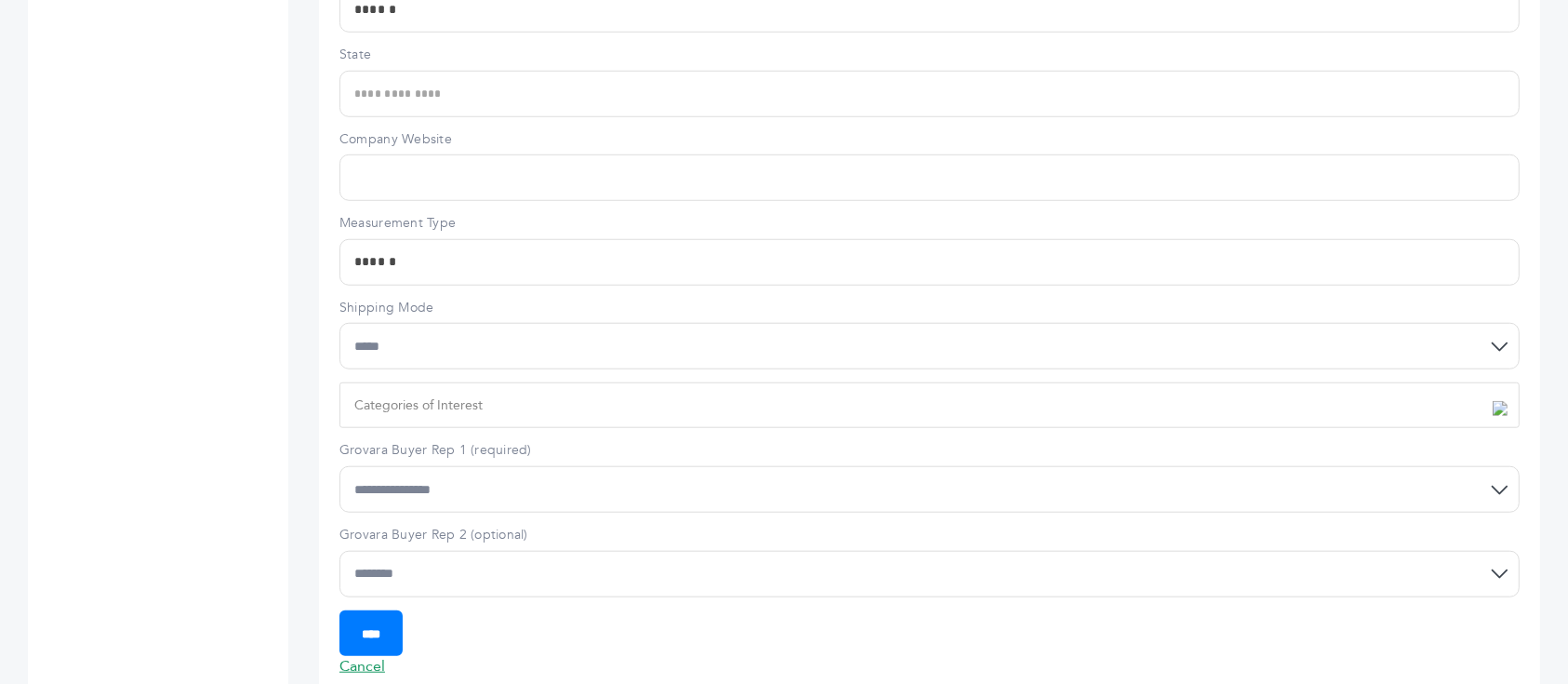
click at [514, 395] on li "Categories of Interest Beverages Bread & Bakery Candy & Chocolate Cooking & Bak…" at bounding box center [936, 406] width 1163 height 22
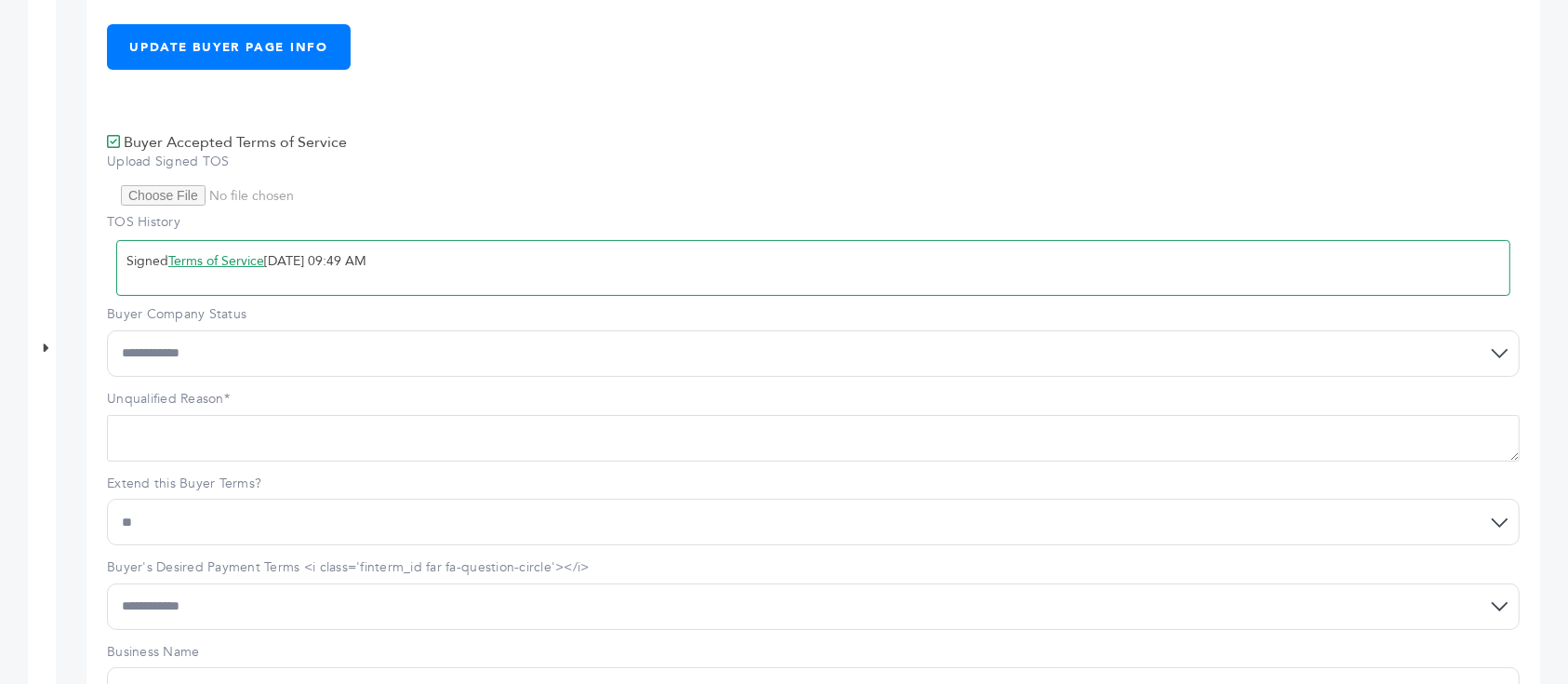
scroll to position [195, 0]
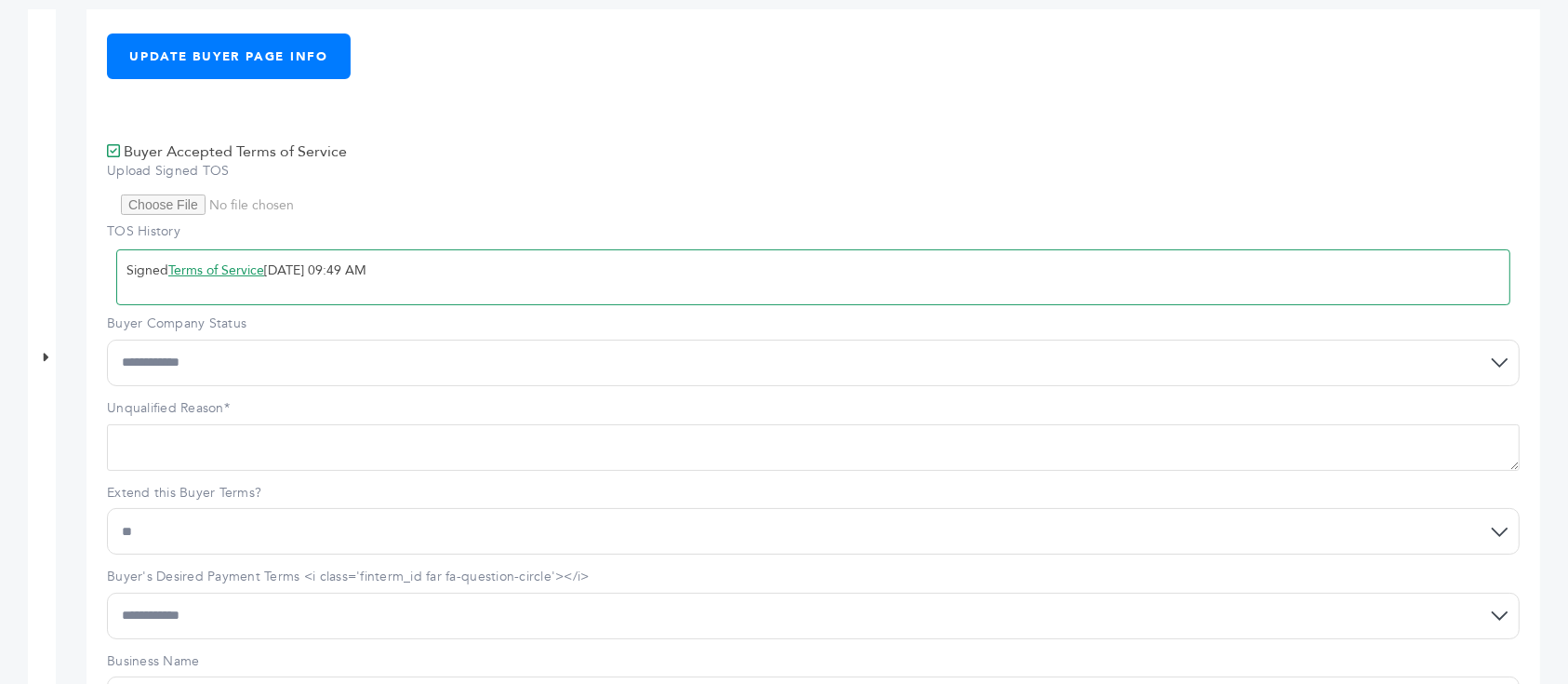
click at [275, 340] on select "**********" at bounding box center [813, 363] width 1413 height 47
select select "*"
click at [106, 340] on select "**********" at bounding box center [813, 363] width 1413 height 47
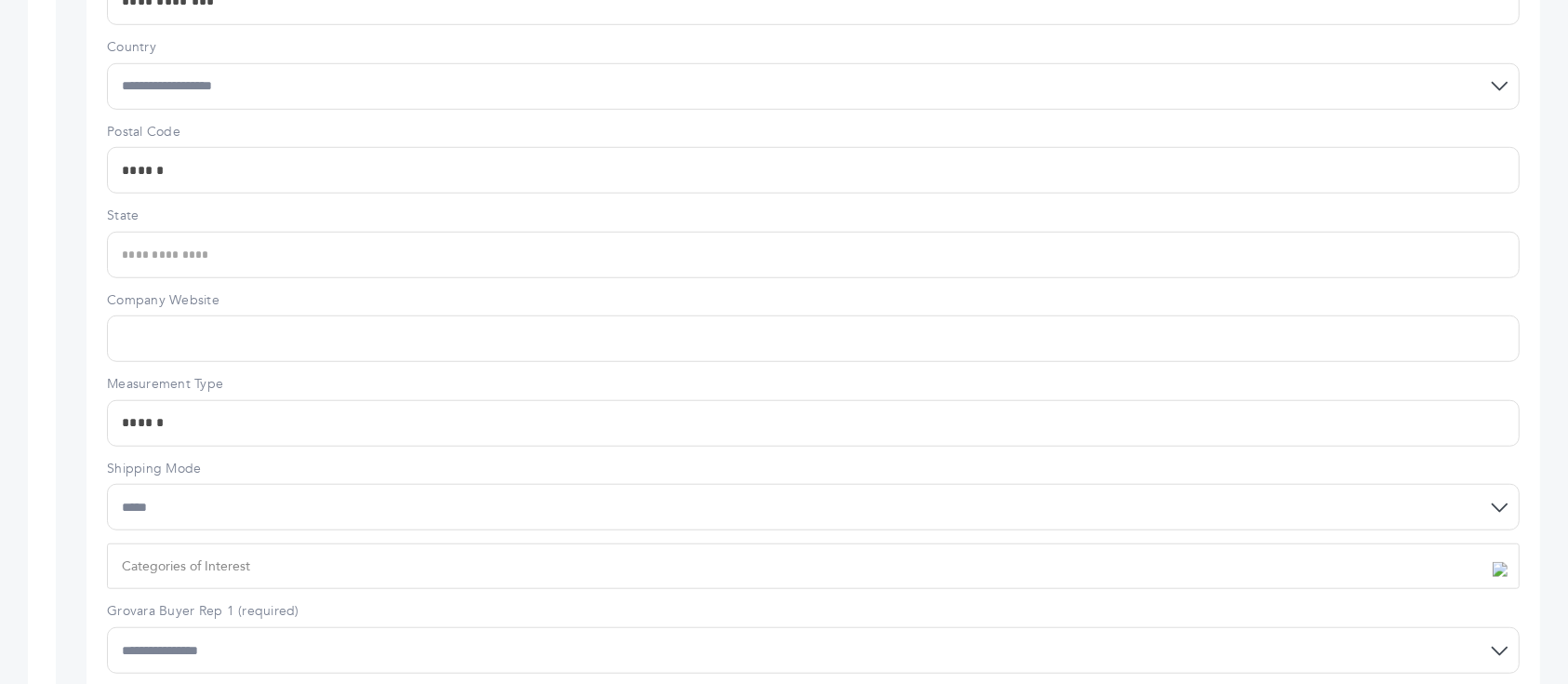
scroll to position [1560, 0]
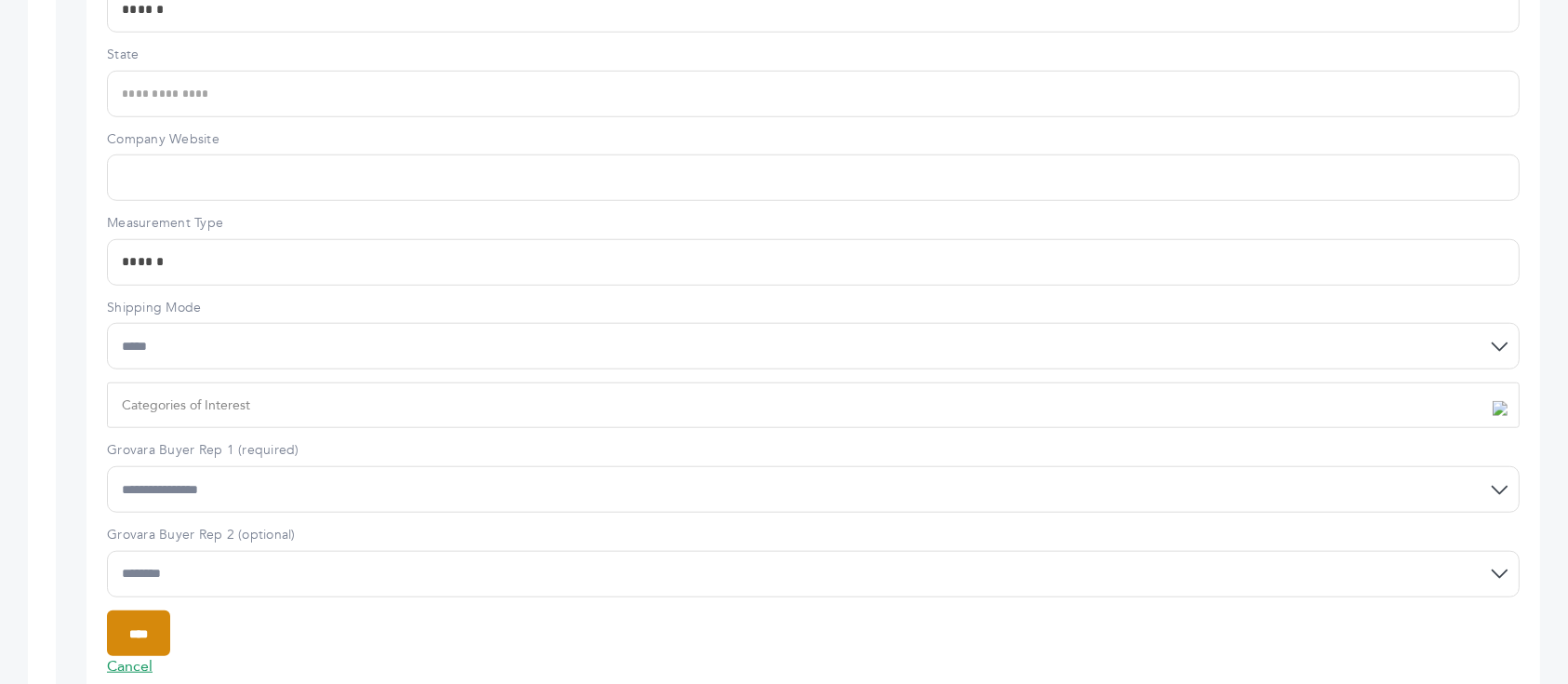
click at [147, 611] on input "****" at bounding box center [138, 633] width 64 height 46
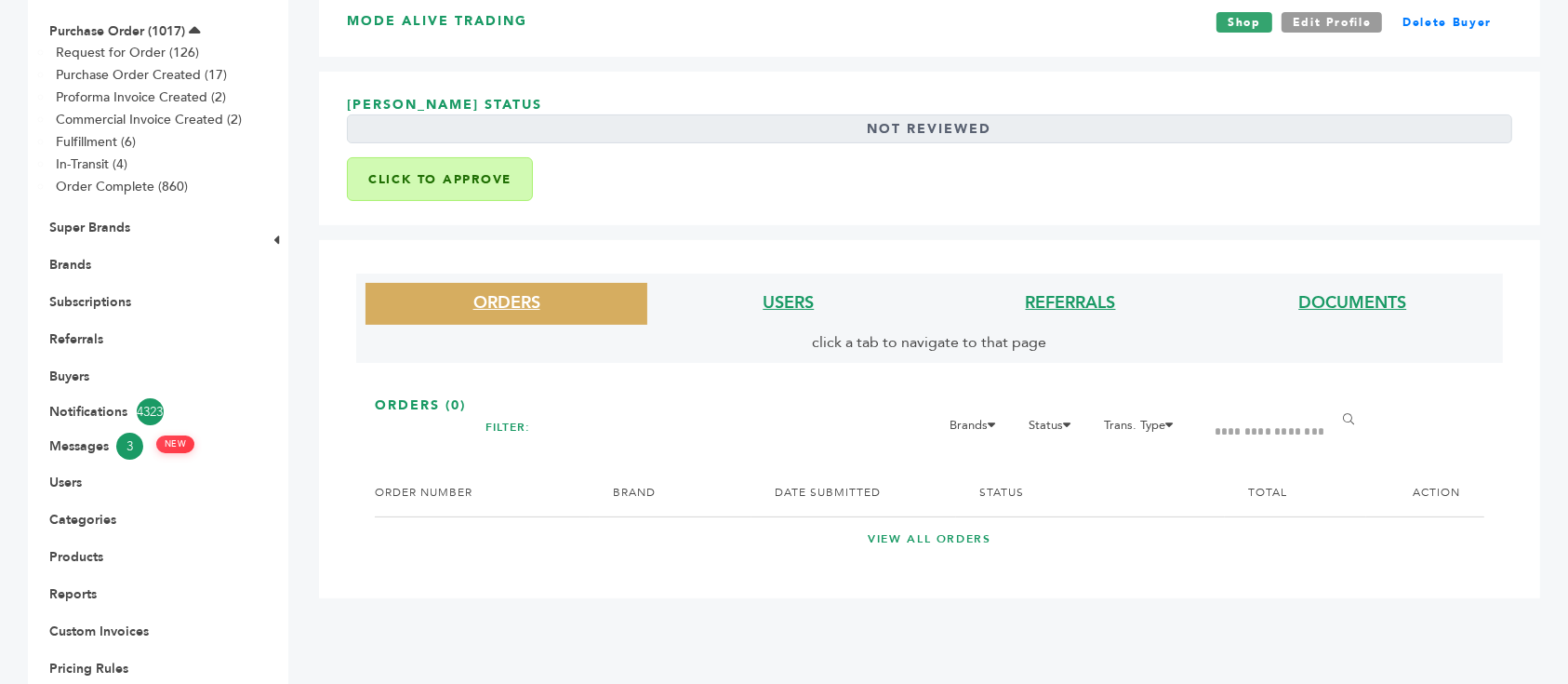
scroll to position [431, 0]
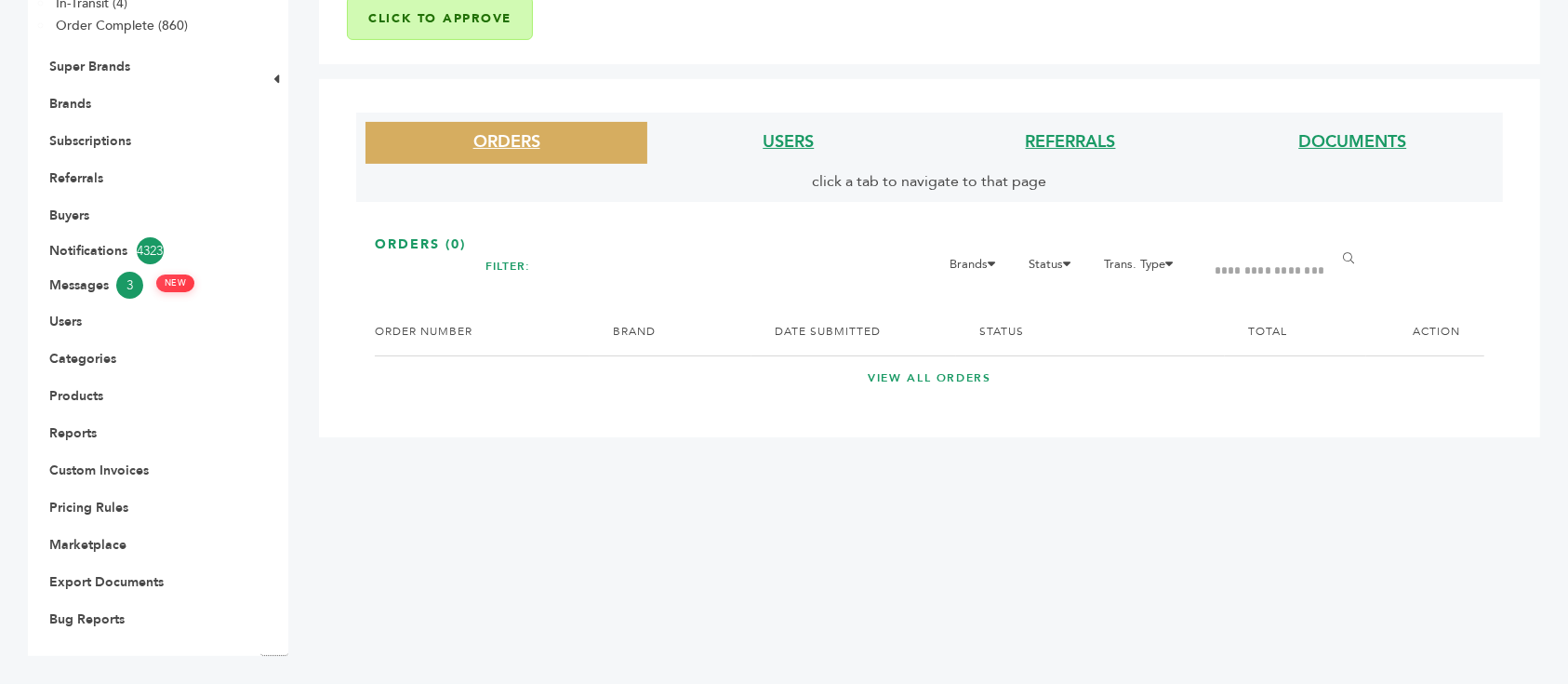
click at [797, 159] on li "USERS" at bounding box center [788, 143] width 281 height 42
click at [796, 145] on link "USERS" at bounding box center [788, 142] width 51 height 23
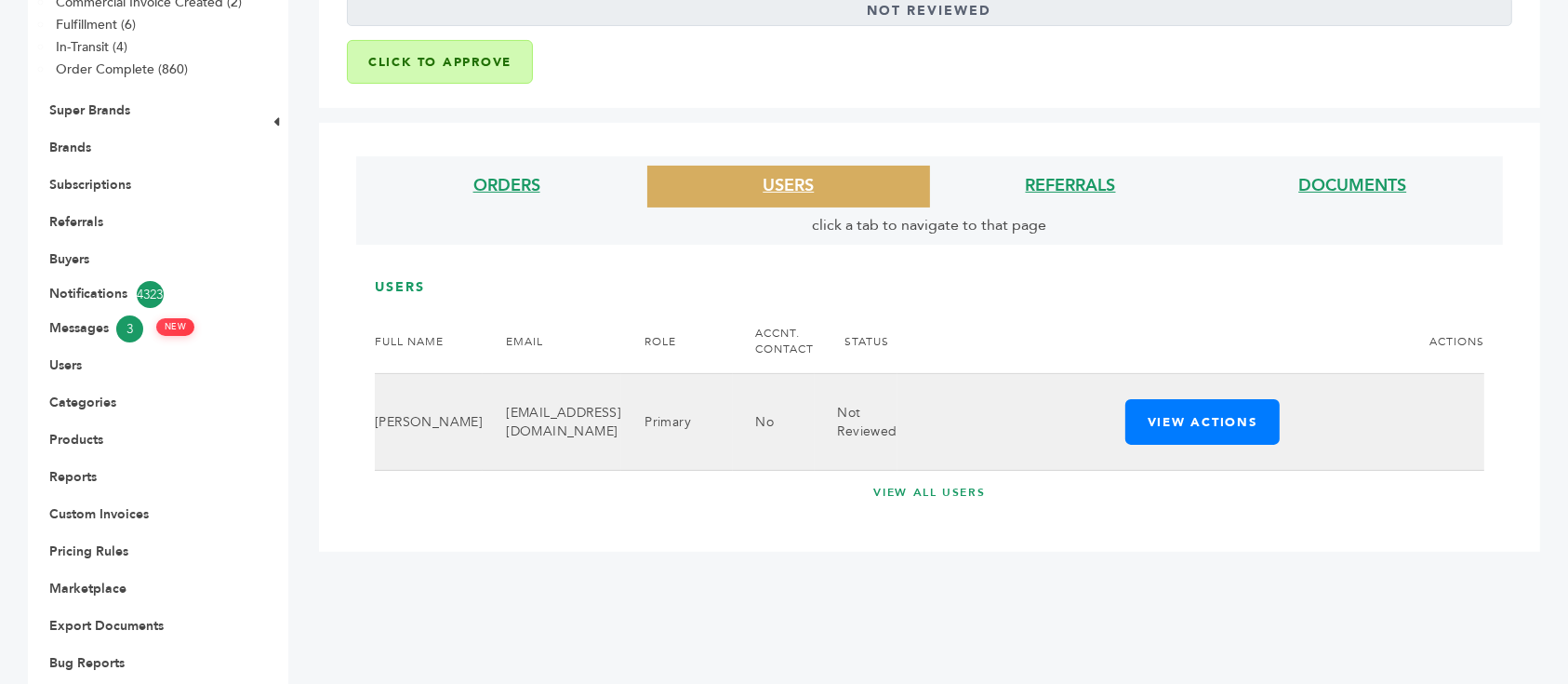
click at [533, 378] on td "geriankdefour@gmail.com" at bounding box center [552, 422] width 139 height 97
copy tr "geriankdefour@gmail.com"
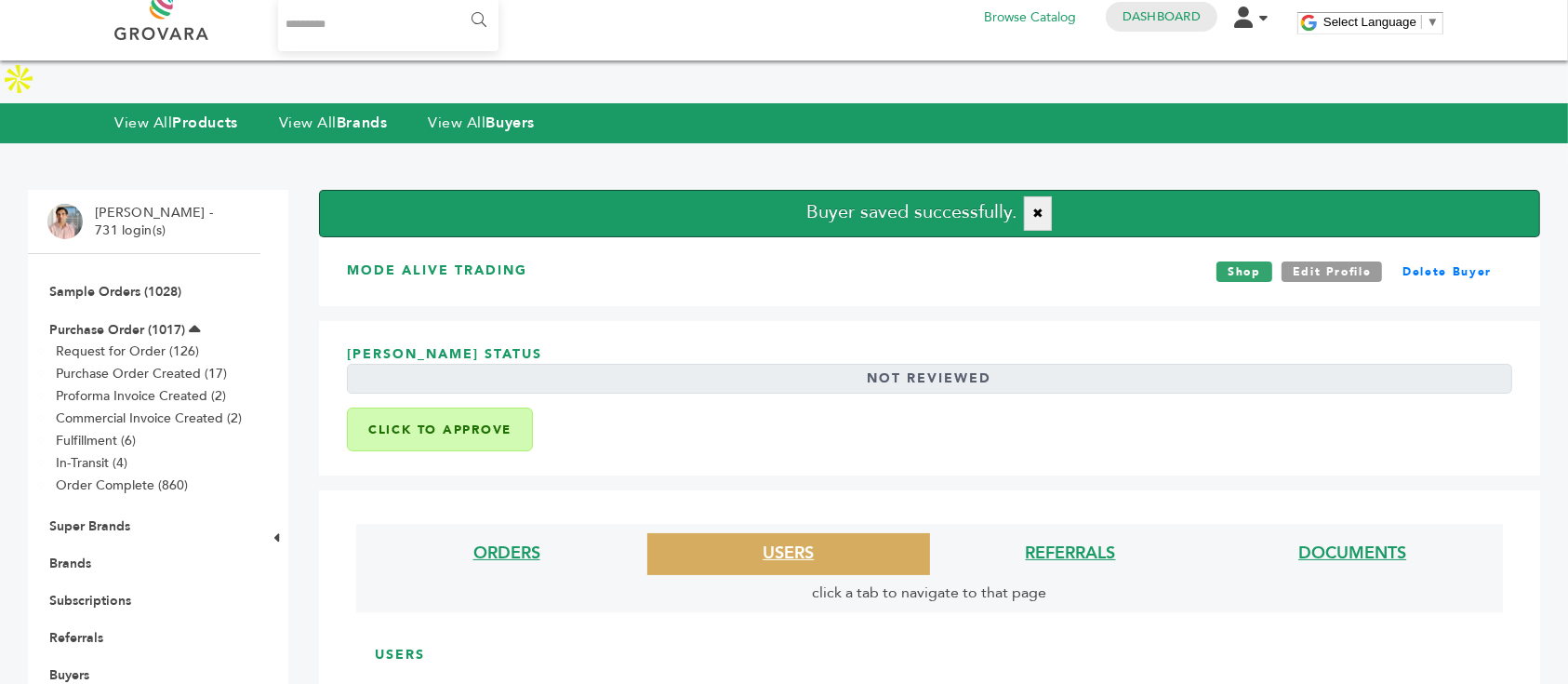
scroll to position [0, 0]
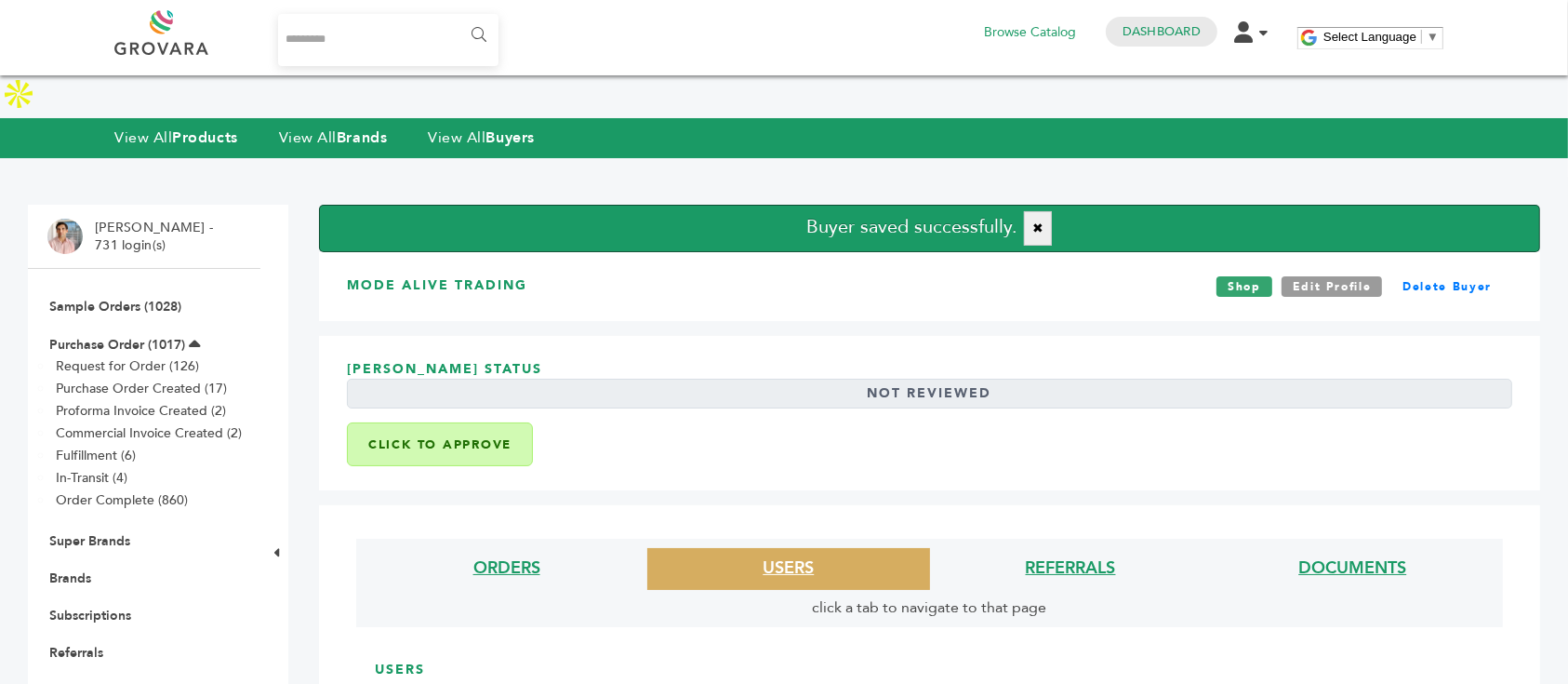
click at [487, 277] on h3 "Mode Alive Trading" at bounding box center [437, 286] width 181 height 21
copy div "Mode Alive Trading"
click at [1096, 336] on div "Geri-Antonia De Four Status Not Reviewed Click to Approve" at bounding box center [930, 412] width 1221 height 153
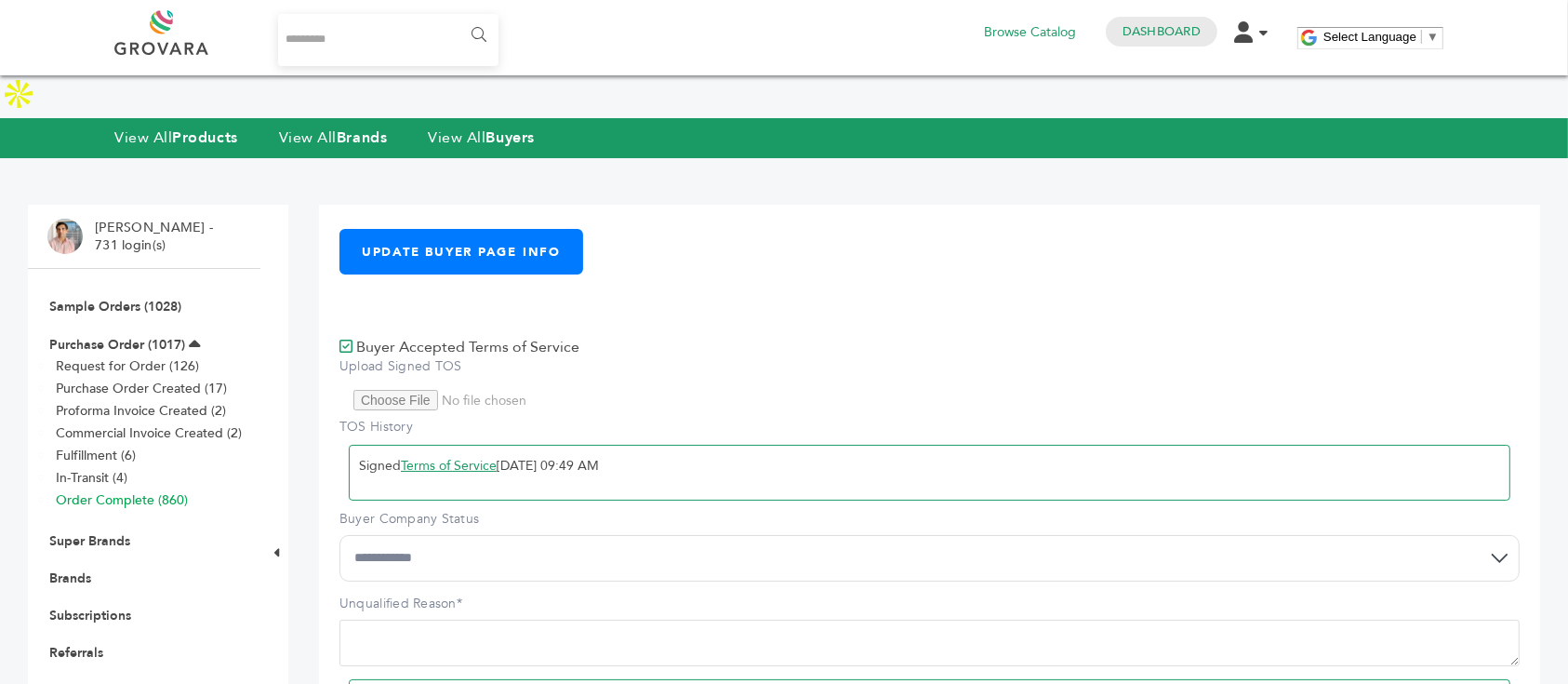
scroll to position [247, 0]
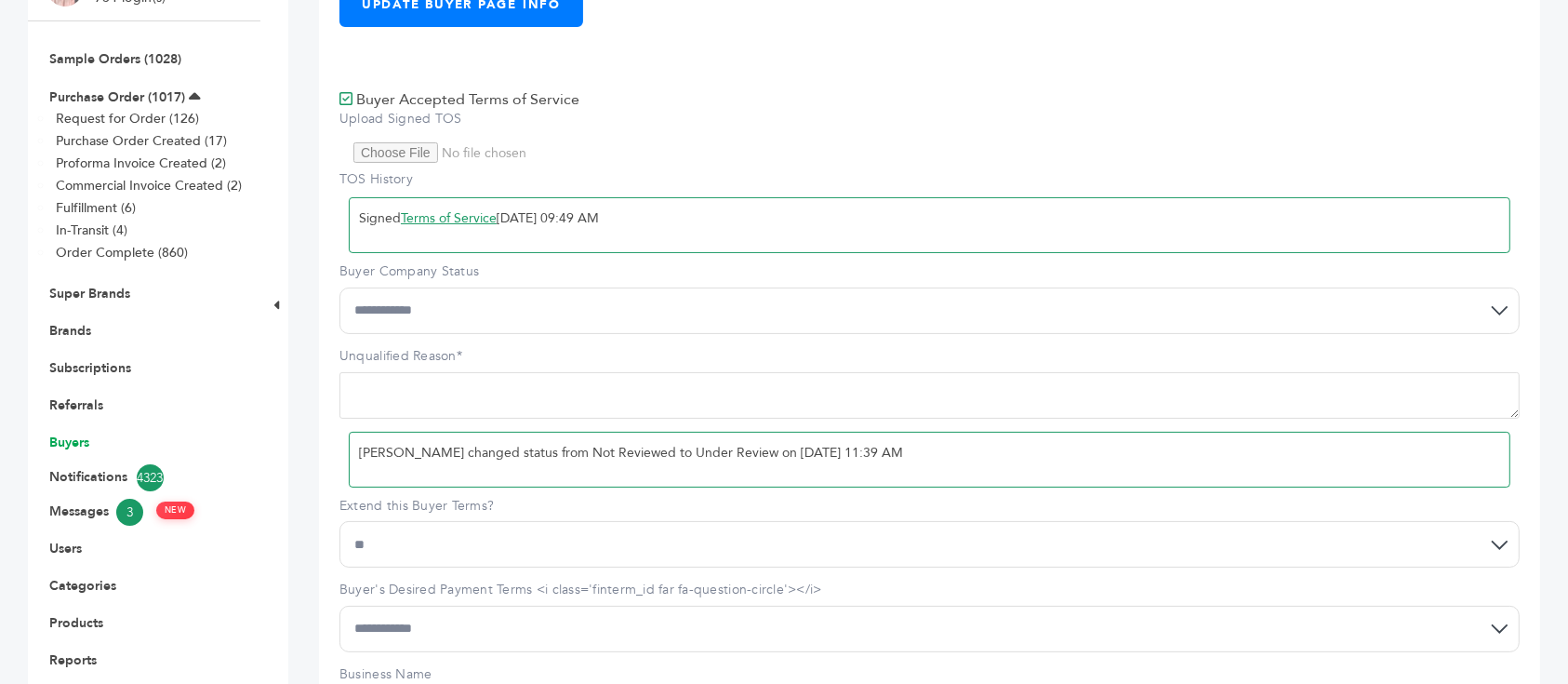
click at [68, 434] on link "Buyers" at bounding box center [68, 443] width 40 height 18
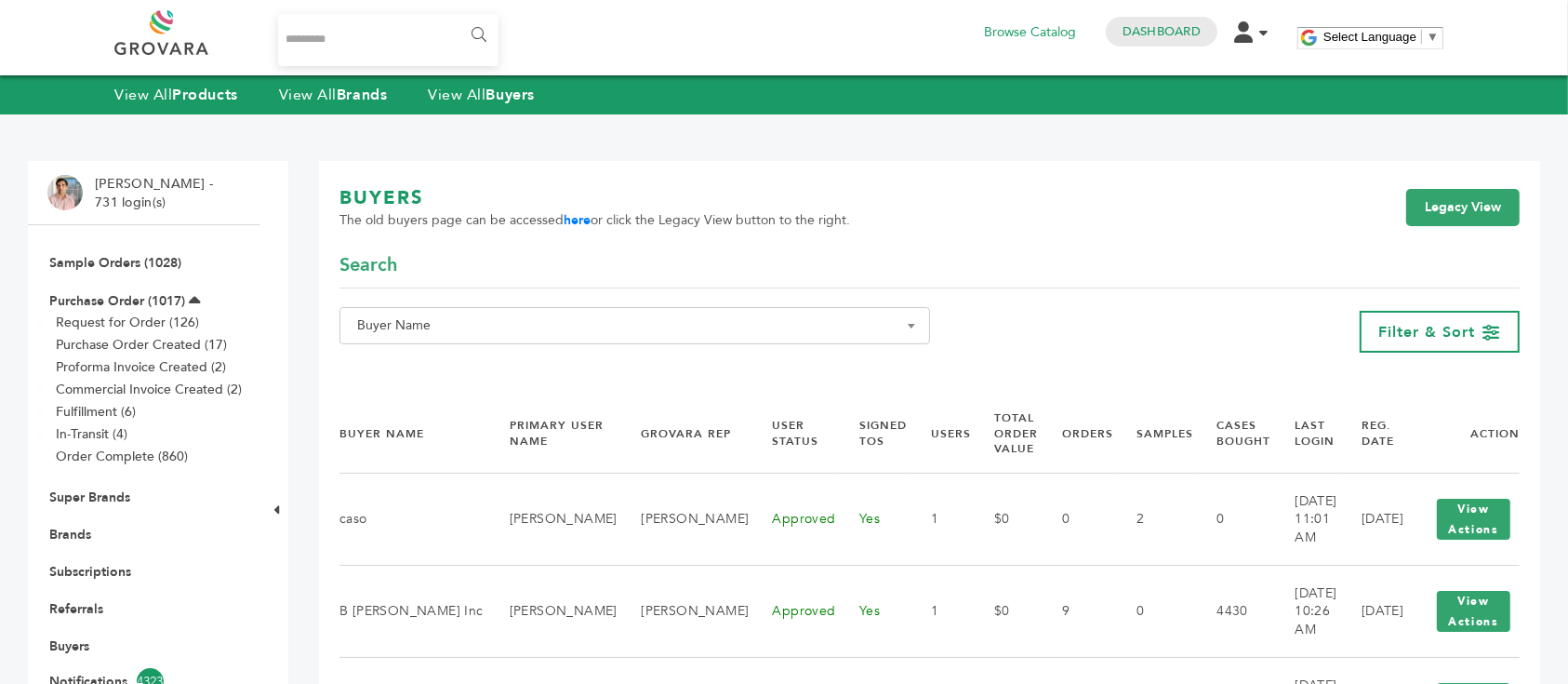
click at [513, 335] on span "Buyer Name" at bounding box center [635, 325] width 571 height 26
click at [527, 359] on input "Search" at bounding box center [634, 360] width 581 height 23
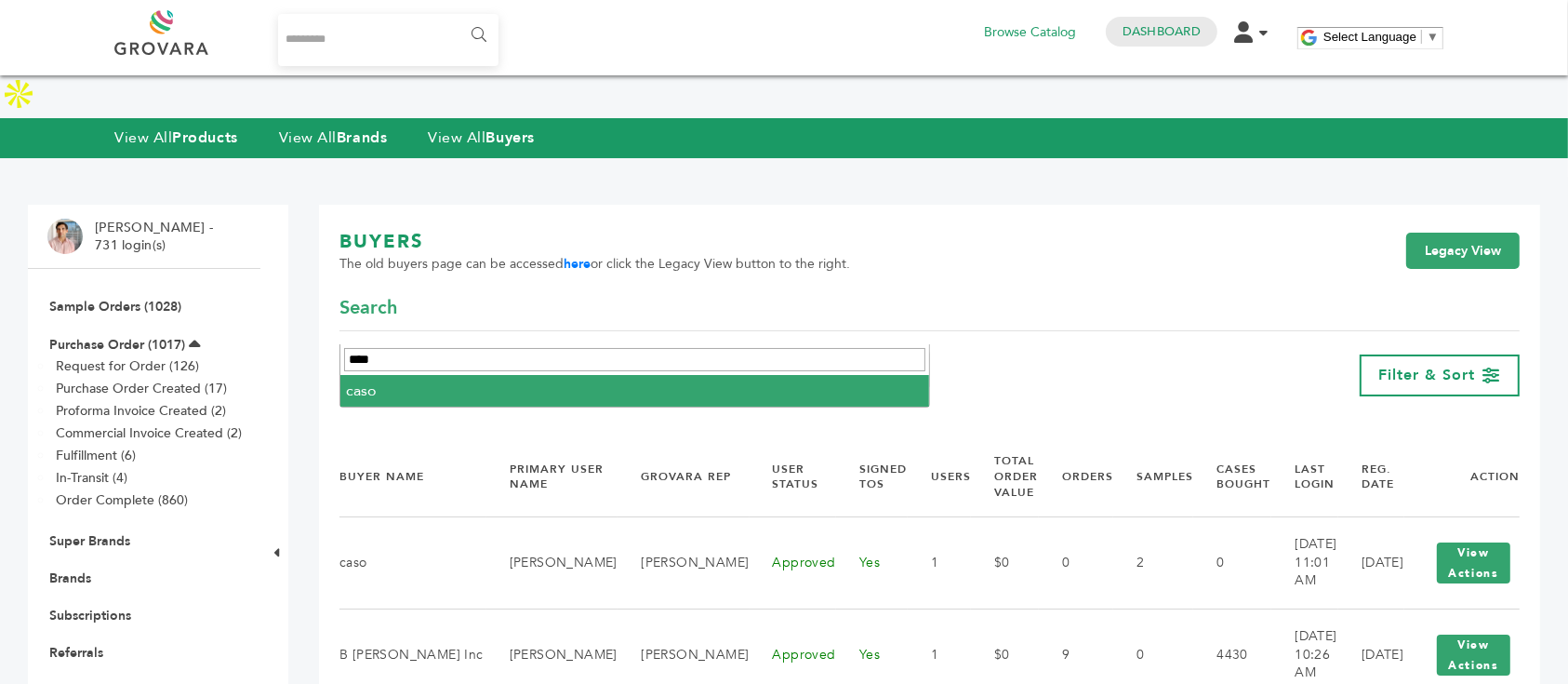
type input "****"
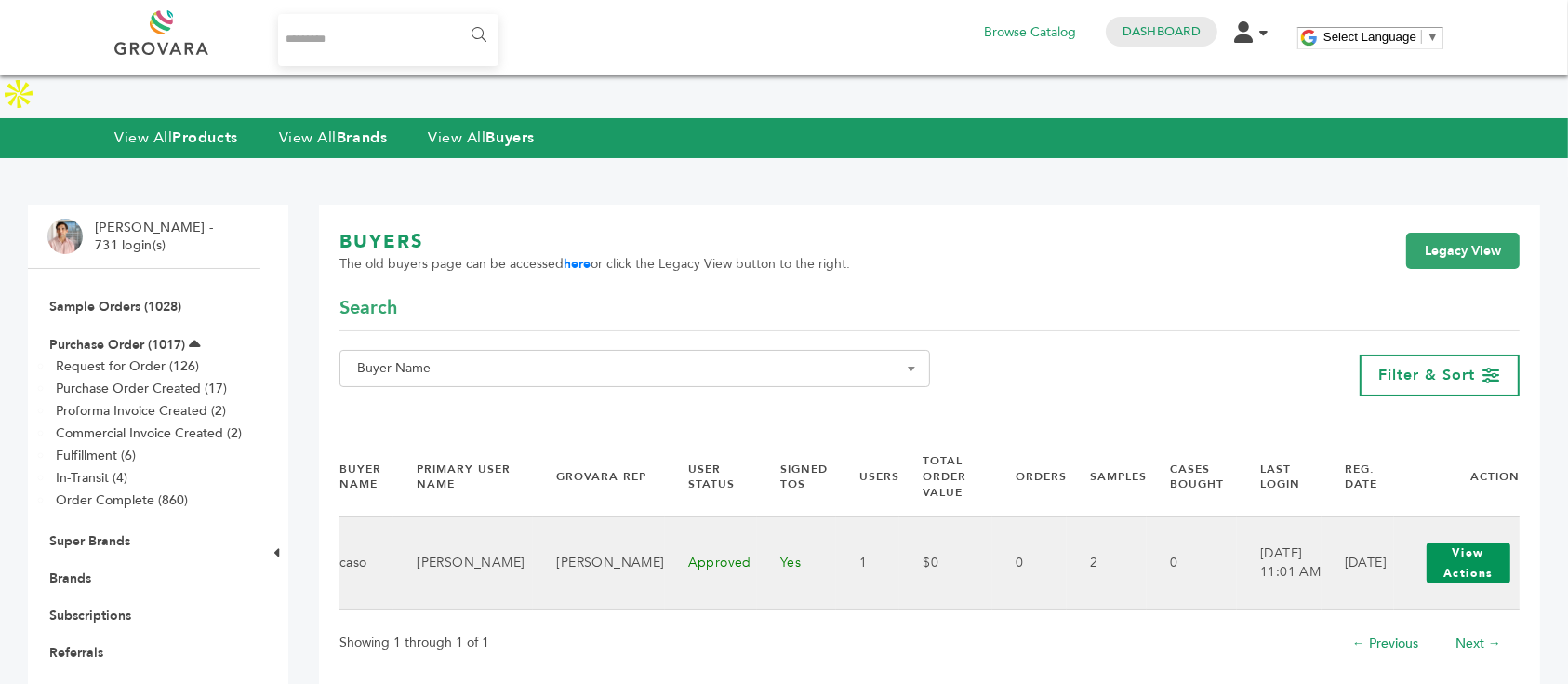
click at [1442, 542] on button "View Actions" at bounding box center [1469, 563] width 84 height 41
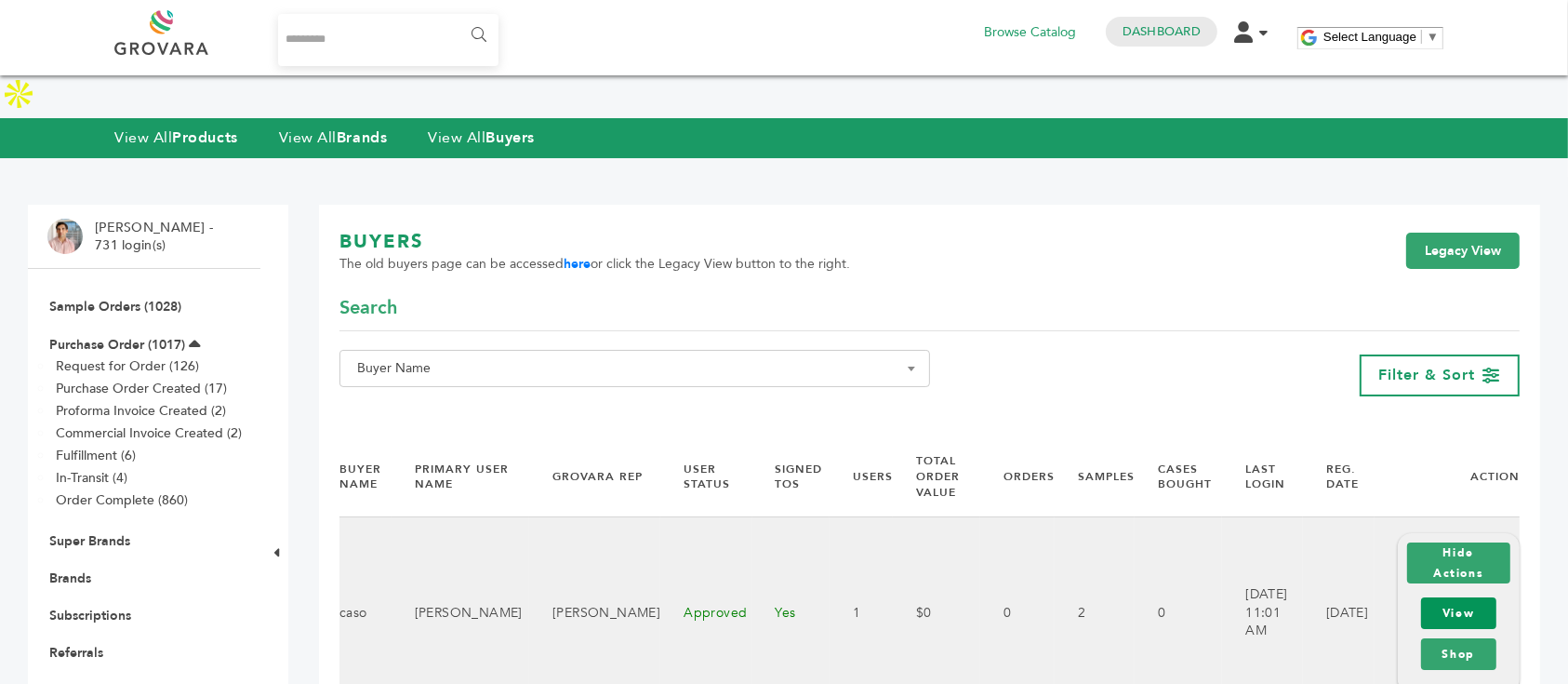
click at [1445, 597] on link "View" at bounding box center [1459, 613] width 75 height 31
